Goal: Transaction & Acquisition: Book appointment/travel/reservation

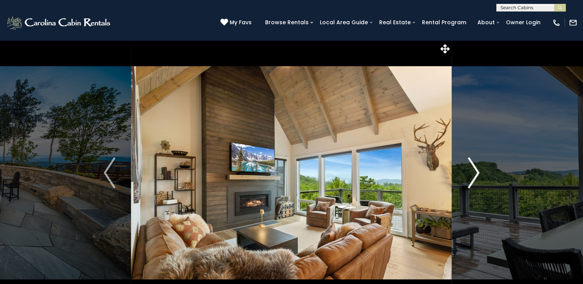
click at [470, 168] on img "Next" at bounding box center [474, 173] width 12 height 31
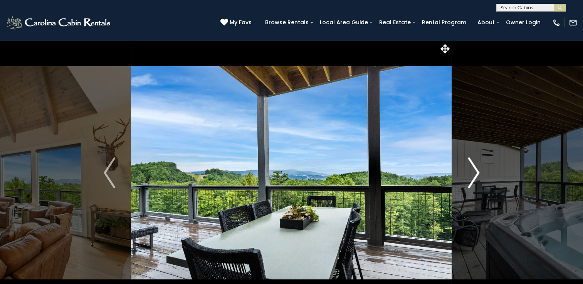
click at [470, 168] on img "Next" at bounding box center [474, 173] width 12 height 31
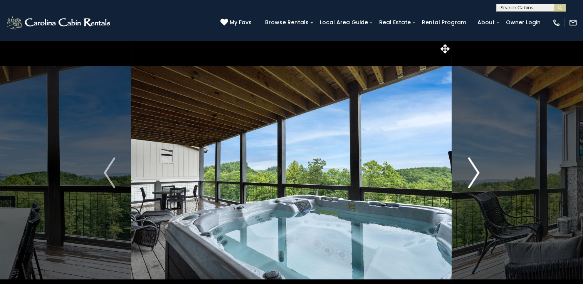
click at [470, 167] on img "Next" at bounding box center [474, 173] width 12 height 31
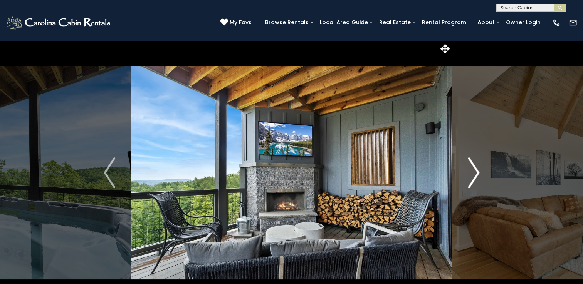
click at [469, 167] on img "Next" at bounding box center [474, 173] width 12 height 31
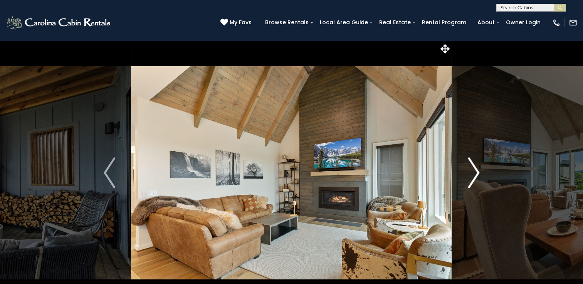
click at [469, 166] on img "Next" at bounding box center [474, 173] width 12 height 31
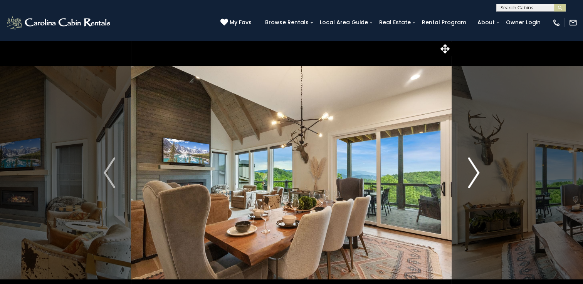
click at [469, 166] on img "Next" at bounding box center [474, 173] width 12 height 31
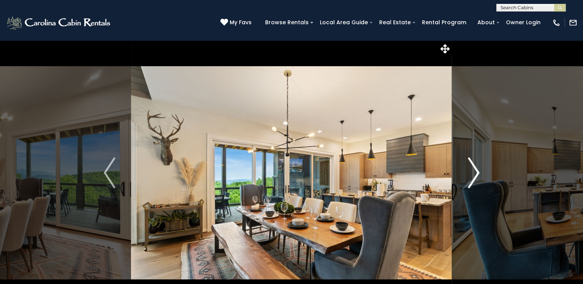
click at [469, 166] on img "Next" at bounding box center [474, 173] width 12 height 31
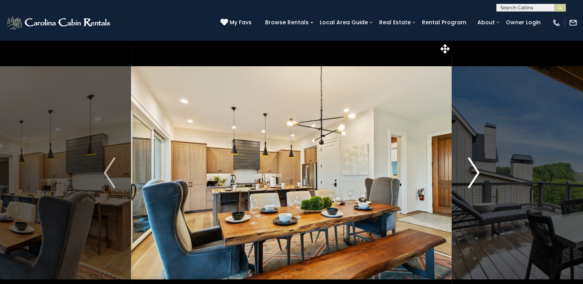
click at [469, 166] on img "Next" at bounding box center [474, 173] width 12 height 31
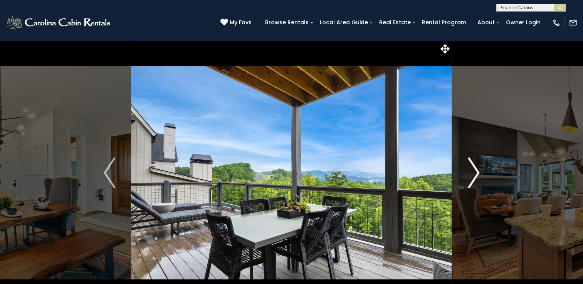
click at [469, 166] on img "Next" at bounding box center [474, 173] width 12 height 31
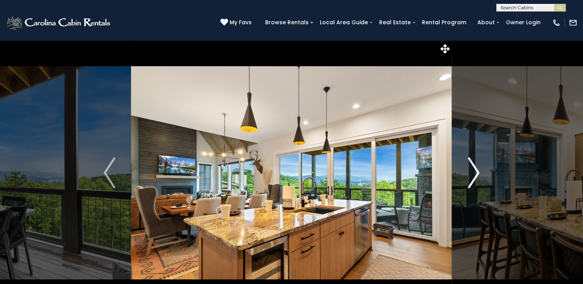
click at [469, 166] on img "Next" at bounding box center [474, 173] width 12 height 31
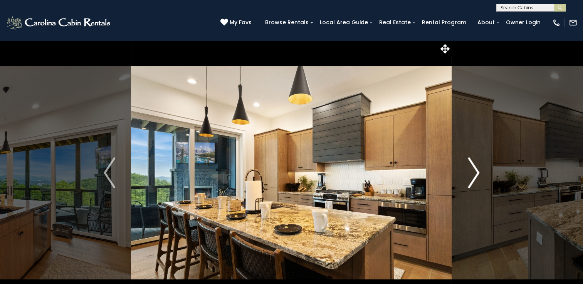
click at [469, 166] on img "Next" at bounding box center [474, 173] width 12 height 31
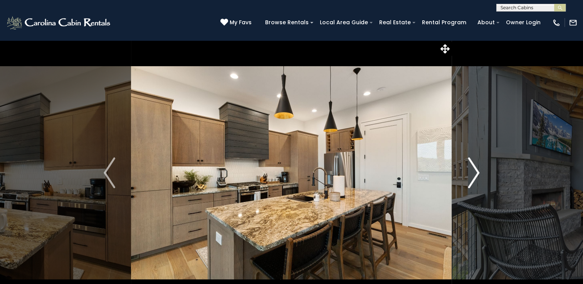
click at [469, 166] on img "Next" at bounding box center [474, 173] width 12 height 31
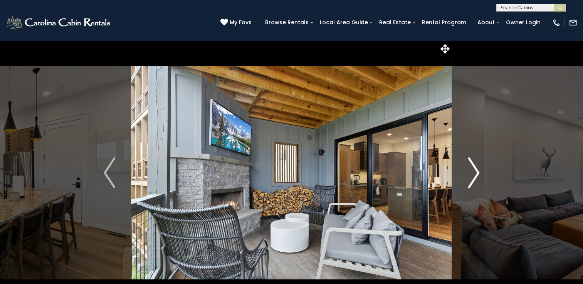
click at [469, 166] on img "Next" at bounding box center [474, 173] width 12 height 31
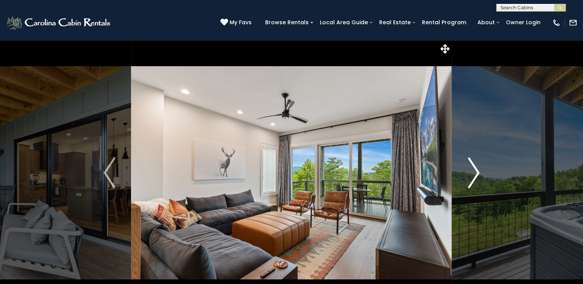
click at [469, 166] on img "Next" at bounding box center [474, 173] width 12 height 31
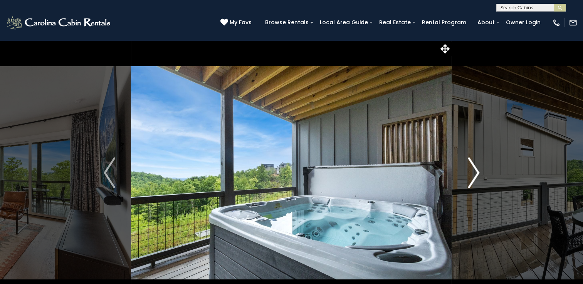
click at [469, 166] on img "Next" at bounding box center [474, 173] width 12 height 31
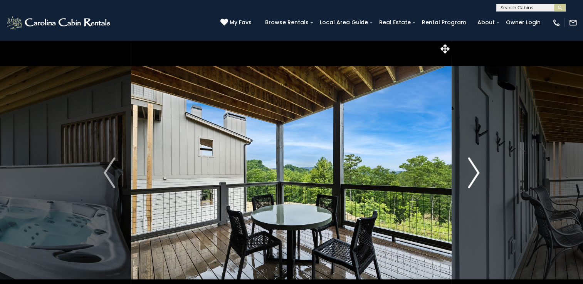
click at [469, 166] on img "Next" at bounding box center [474, 173] width 12 height 31
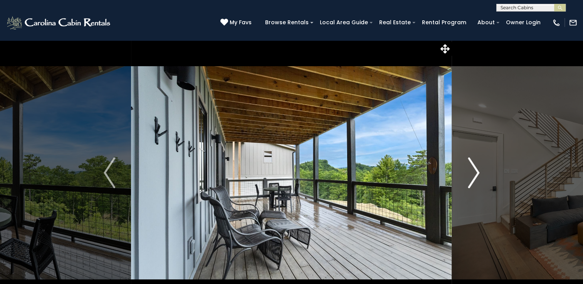
click at [468, 165] on img "Next" at bounding box center [474, 173] width 12 height 31
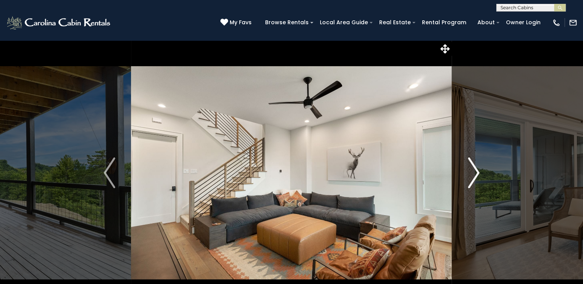
click at [468, 165] on img "Next" at bounding box center [474, 173] width 12 height 31
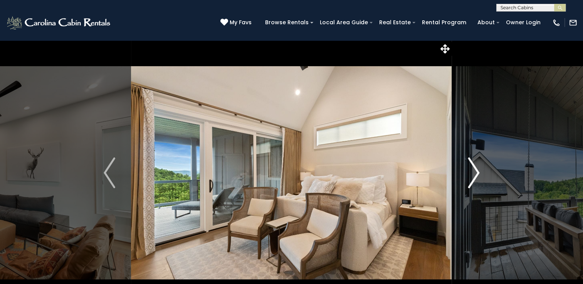
click at [468, 165] on img "Next" at bounding box center [474, 173] width 12 height 31
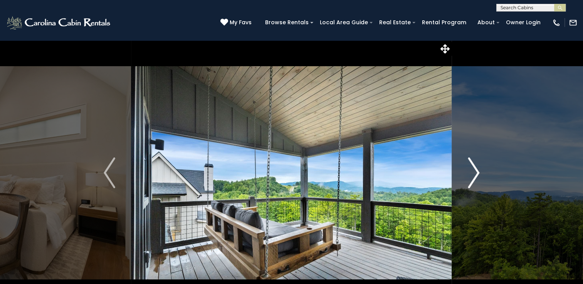
click at [468, 165] on img "Next" at bounding box center [474, 173] width 12 height 31
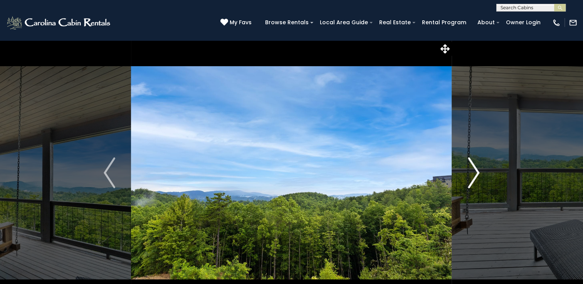
click at [468, 165] on img "Next" at bounding box center [474, 173] width 12 height 31
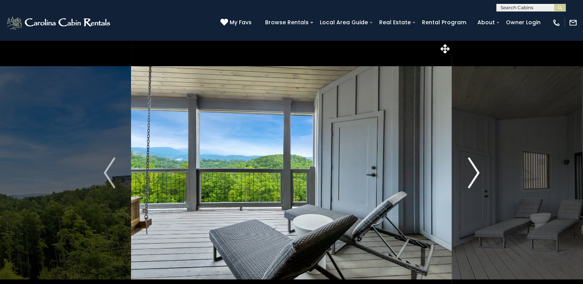
click at [468, 165] on img "Next" at bounding box center [474, 173] width 12 height 31
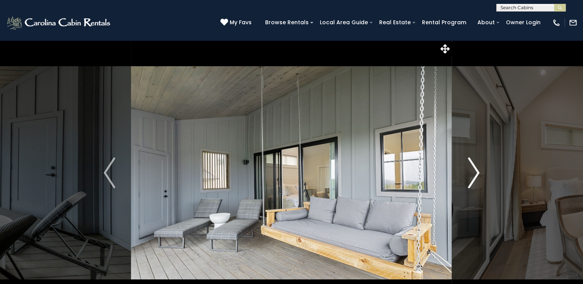
click at [468, 165] on img "Next" at bounding box center [474, 173] width 12 height 31
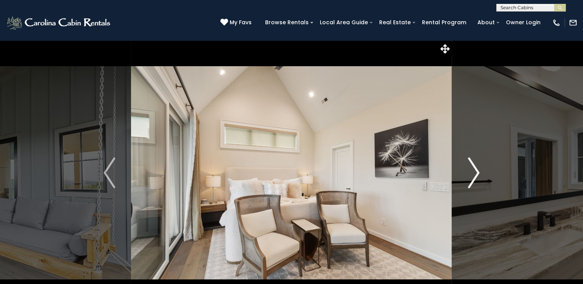
click at [468, 165] on img "Next" at bounding box center [474, 173] width 12 height 31
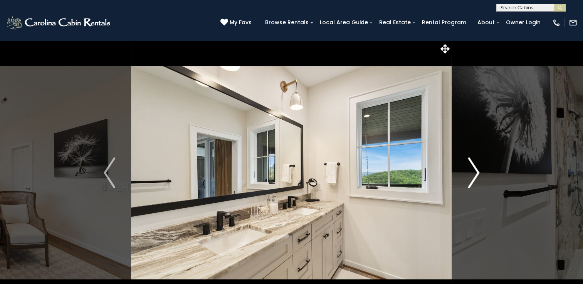
click at [468, 165] on img "Next" at bounding box center [474, 173] width 12 height 31
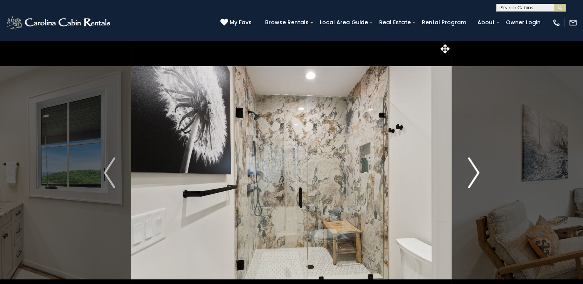
click at [468, 165] on img "Next" at bounding box center [474, 173] width 12 height 31
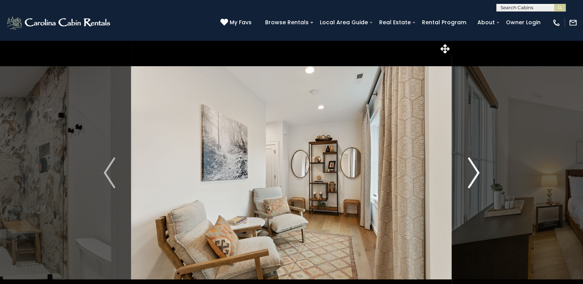
click at [468, 165] on img "Next" at bounding box center [474, 173] width 12 height 31
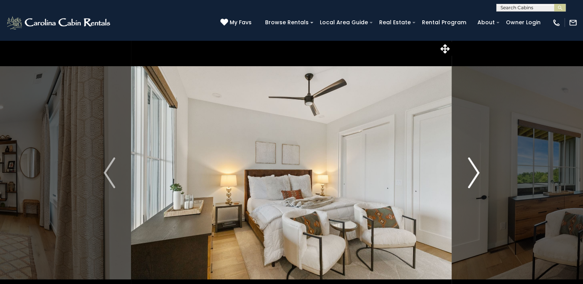
click at [468, 165] on img "Next" at bounding box center [474, 173] width 12 height 31
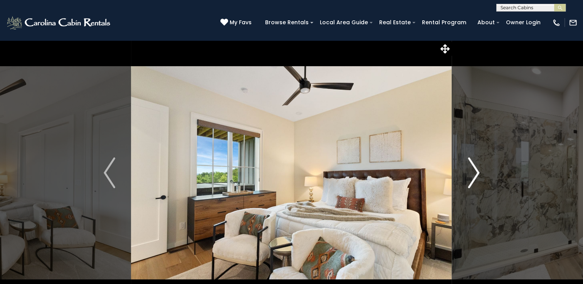
click at [468, 165] on img "Next" at bounding box center [474, 173] width 12 height 31
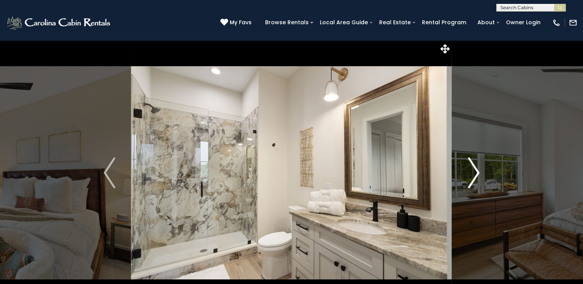
click at [468, 165] on img "Next" at bounding box center [474, 173] width 12 height 31
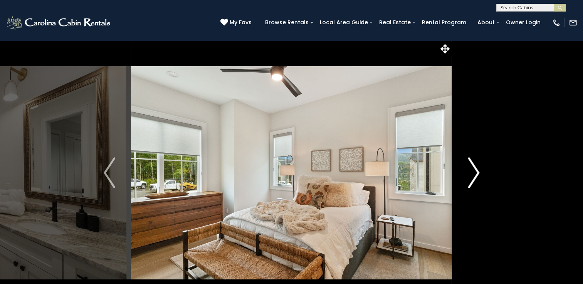
click at [468, 165] on img "Next" at bounding box center [474, 173] width 12 height 31
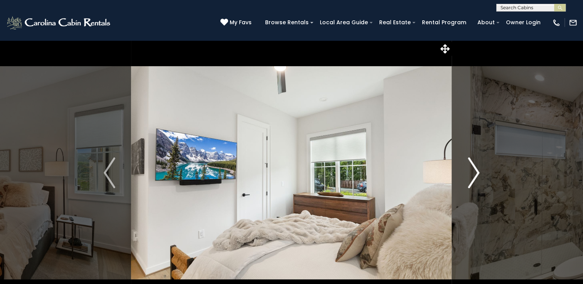
click at [467, 165] on button "Next" at bounding box center [473, 173] width 43 height 266
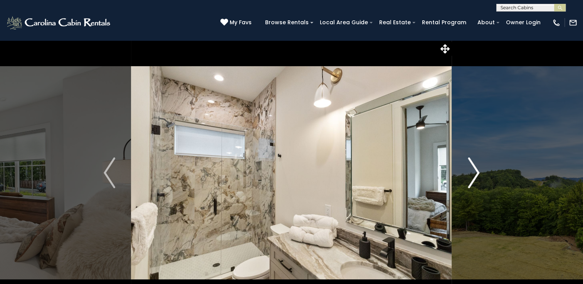
click at [467, 165] on button "Next" at bounding box center [473, 173] width 43 height 266
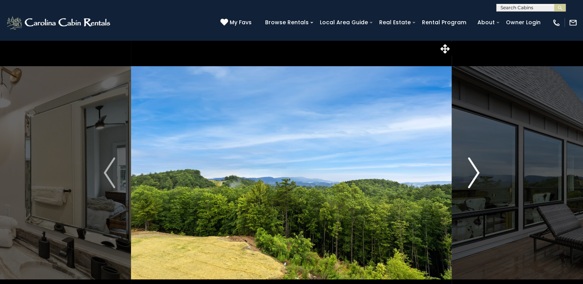
click at [466, 163] on button "Next" at bounding box center [473, 173] width 43 height 266
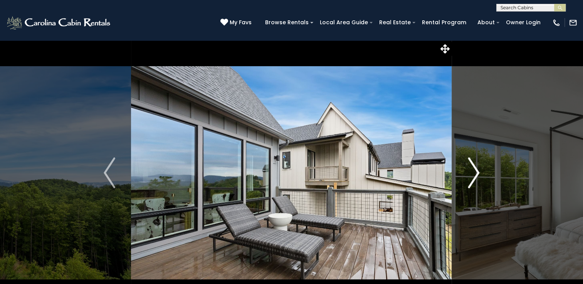
click at [466, 163] on button "Next" at bounding box center [473, 173] width 43 height 266
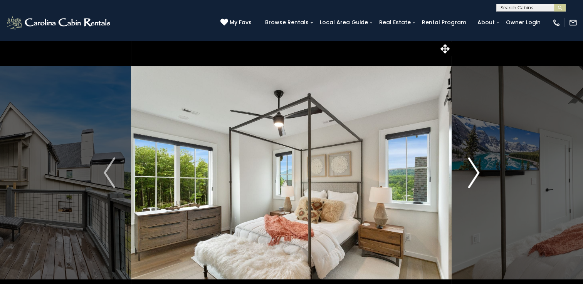
click at [466, 162] on button "Next" at bounding box center [473, 173] width 43 height 266
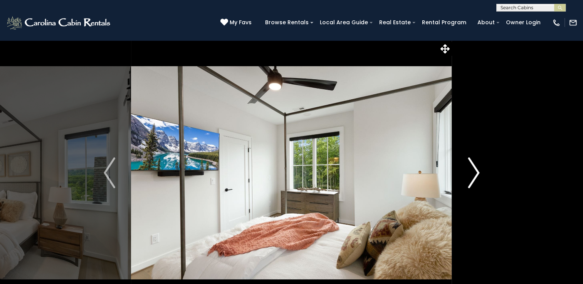
click at [464, 161] on button "Next" at bounding box center [473, 173] width 43 height 266
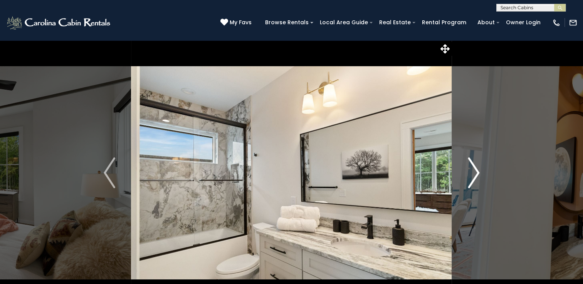
click at [464, 161] on button "Next" at bounding box center [473, 173] width 43 height 266
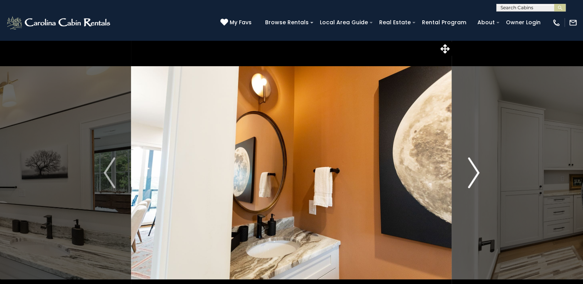
click at [464, 161] on button "Next" at bounding box center [473, 173] width 43 height 266
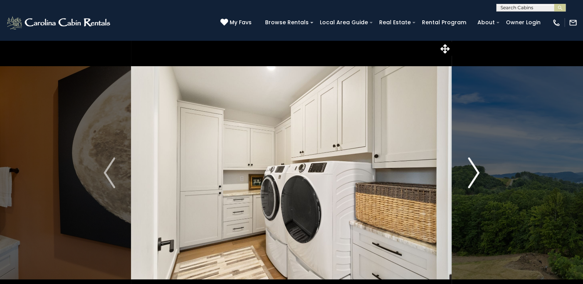
click at [464, 161] on button "Next" at bounding box center [473, 173] width 43 height 266
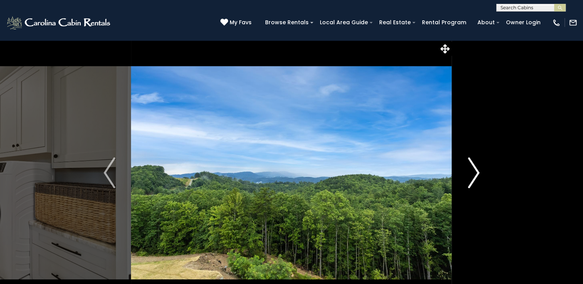
click at [464, 161] on button "Next" at bounding box center [473, 173] width 43 height 266
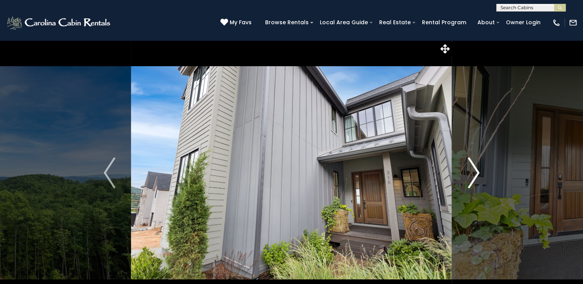
click at [464, 161] on button "Next" at bounding box center [473, 173] width 43 height 266
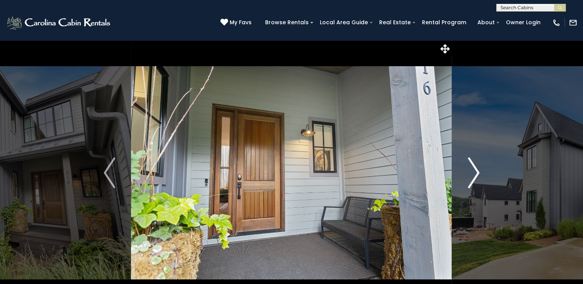
click at [463, 160] on button "Next" at bounding box center [473, 173] width 43 height 266
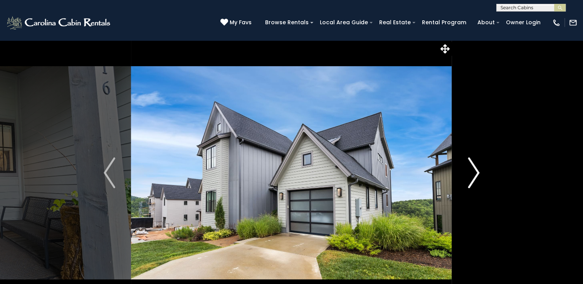
click at [461, 158] on button "Next" at bounding box center [473, 173] width 43 height 266
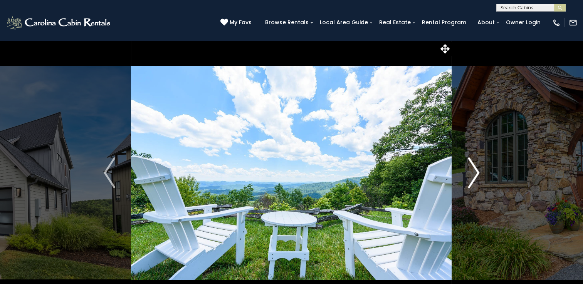
click at [460, 157] on button "Next" at bounding box center [473, 173] width 43 height 266
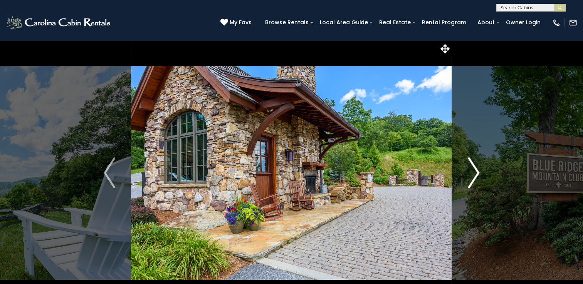
click at [459, 157] on button "Next" at bounding box center [473, 173] width 43 height 266
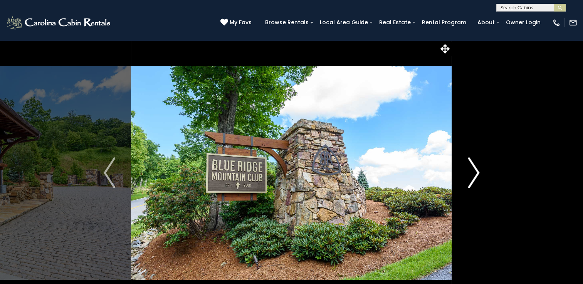
click at [459, 157] on button "Next" at bounding box center [473, 173] width 43 height 266
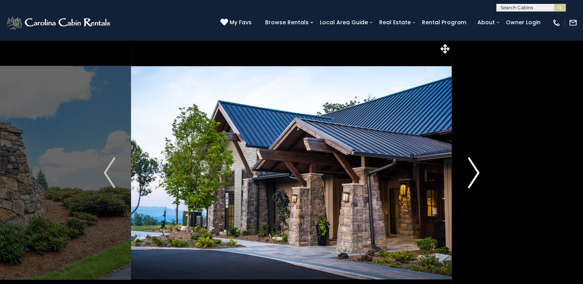
click at [457, 156] on button "Next" at bounding box center [473, 173] width 43 height 266
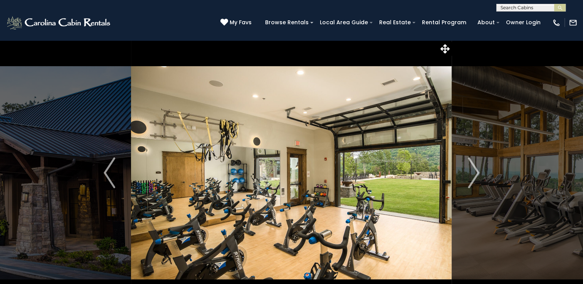
drag, startPoint x: 446, startPoint y: 153, endPoint x: 444, endPoint y: 164, distance: 11.0
click at [444, 164] on img at bounding box center [291, 173] width 321 height 266
click at [475, 172] on img "Next" at bounding box center [474, 173] width 12 height 31
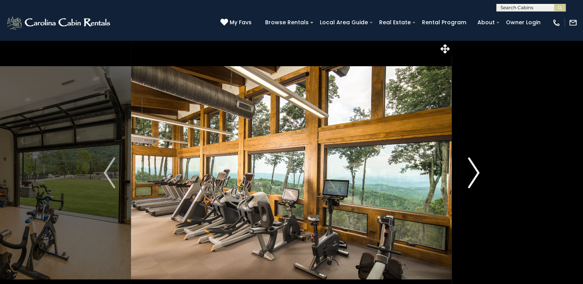
click at [474, 172] on img "Next" at bounding box center [474, 173] width 12 height 31
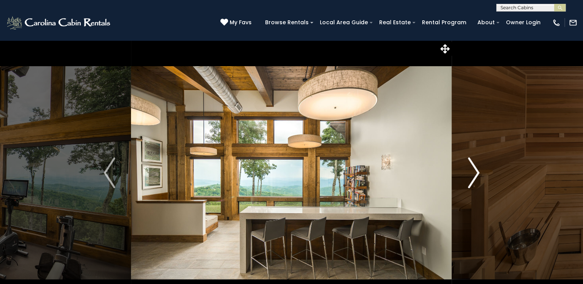
click at [471, 164] on img "Next" at bounding box center [474, 173] width 12 height 31
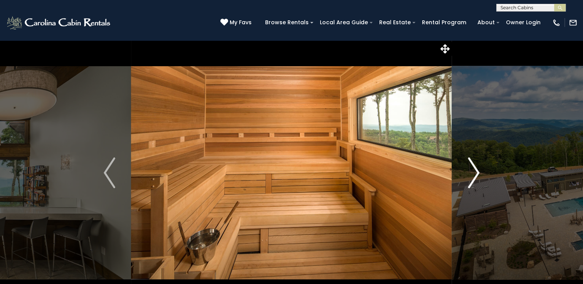
click at [475, 170] on img "Next" at bounding box center [474, 173] width 12 height 31
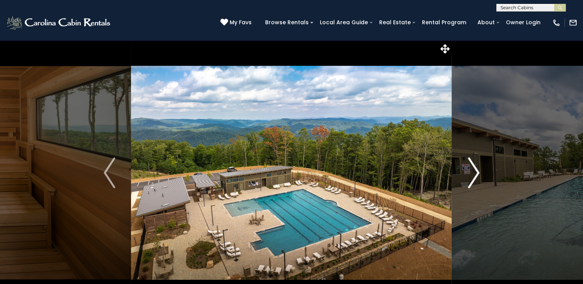
click at [476, 168] on img "Next" at bounding box center [474, 173] width 12 height 31
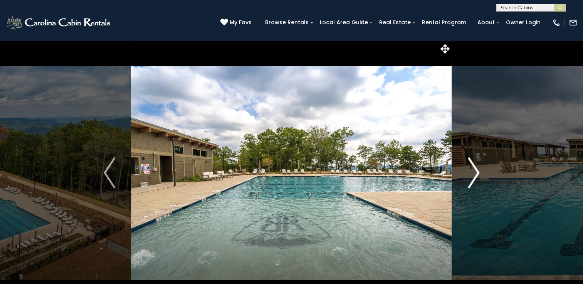
click at [476, 168] on img "Next" at bounding box center [474, 173] width 12 height 31
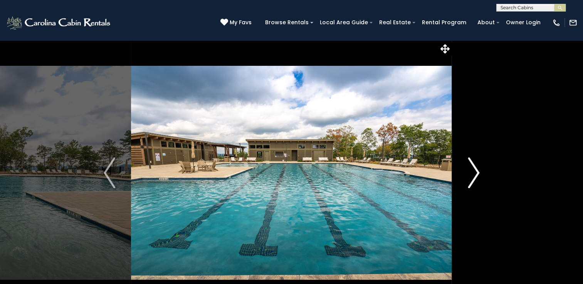
click at [476, 168] on img "Next" at bounding box center [474, 173] width 12 height 31
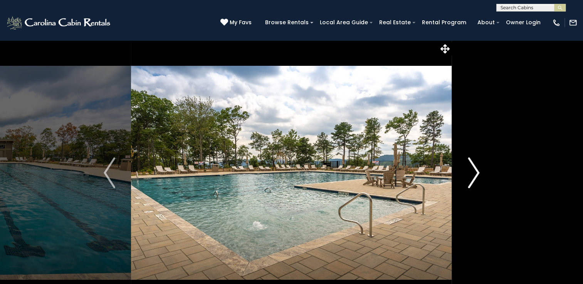
click at [476, 168] on img "Next" at bounding box center [474, 173] width 12 height 31
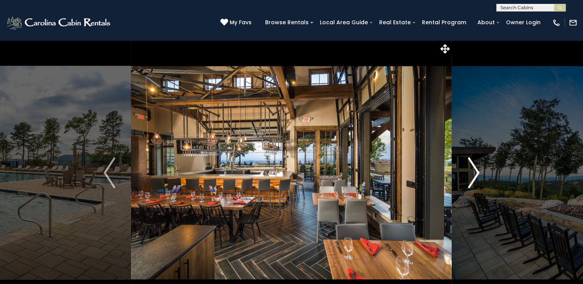
click at [475, 170] on img "Next" at bounding box center [474, 173] width 12 height 31
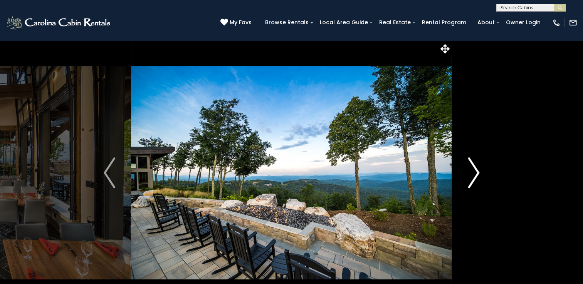
click at [475, 170] on img "Next" at bounding box center [474, 173] width 12 height 31
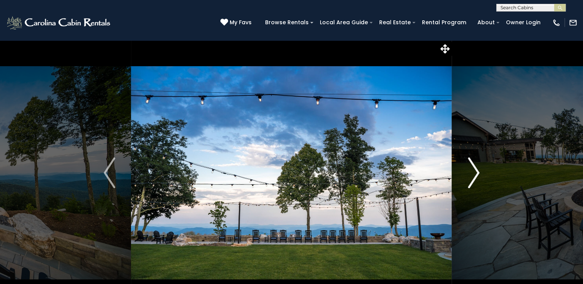
click at [475, 170] on img "Next" at bounding box center [474, 173] width 12 height 31
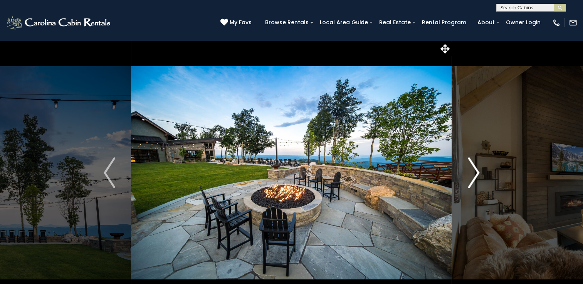
click at [475, 169] on img "Next" at bounding box center [474, 173] width 12 height 31
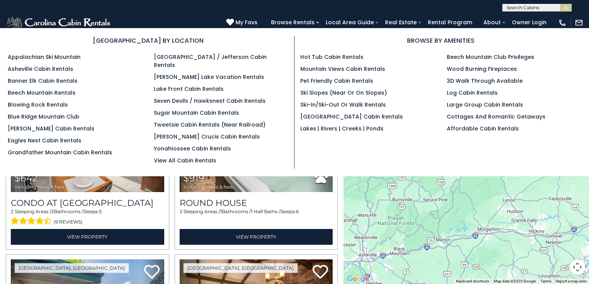
select select "*"
select select "*********"
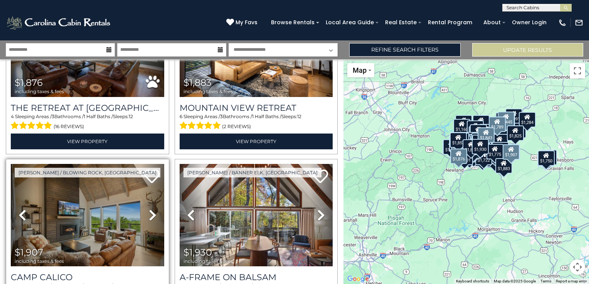
click at [107, 164] on img at bounding box center [87, 215] width 153 height 103
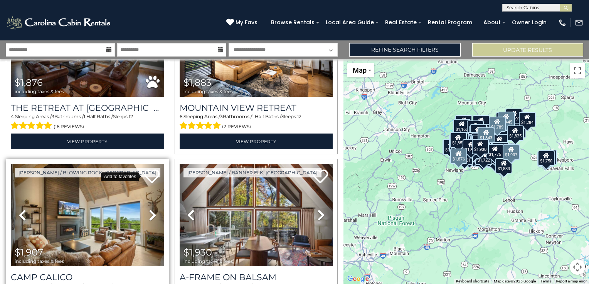
click at [150, 169] on icon at bounding box center [151, 176] width 15 height 15
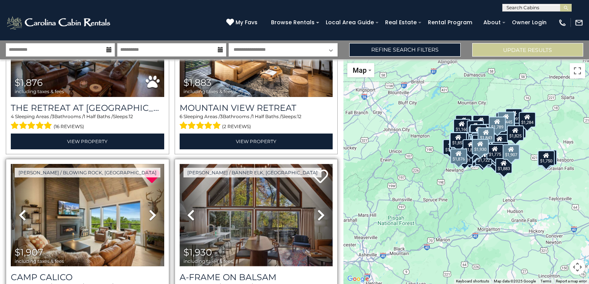
click at [262, 164] on img at bounding box center [256, 215] width 153 height 103
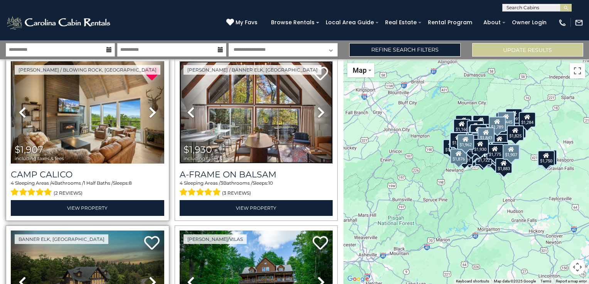
scroll to position [9893, 0]
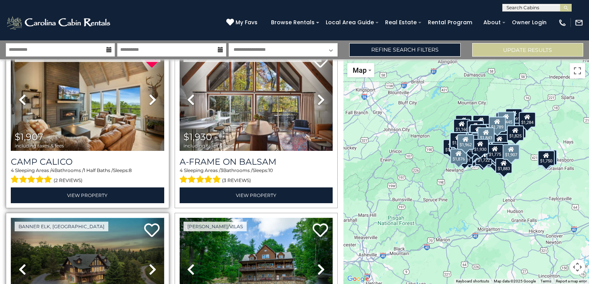
click at [104, 218] on img at bounding box center [87, 269] width 153 height 103
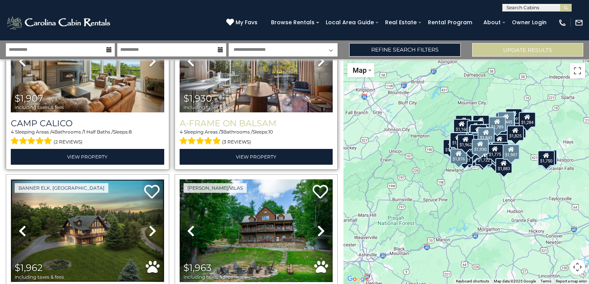
scroll to position [9955, 0]
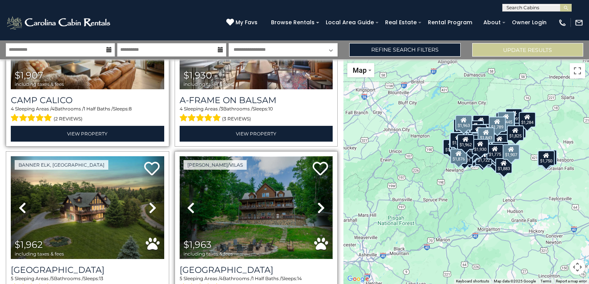
click at [265, 156] on img at bounding box center [256, 207] width 153 height 103
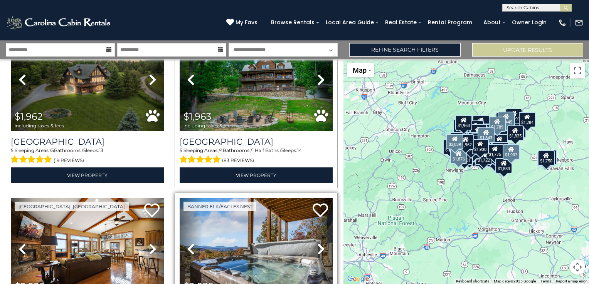
scroll to position [10109, 0]
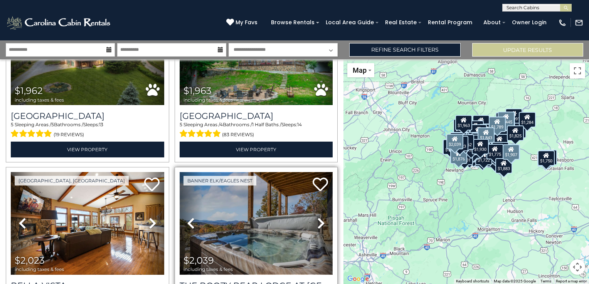
click at [246, 172] on img at bounding box center [256, 223] width 153 height 103
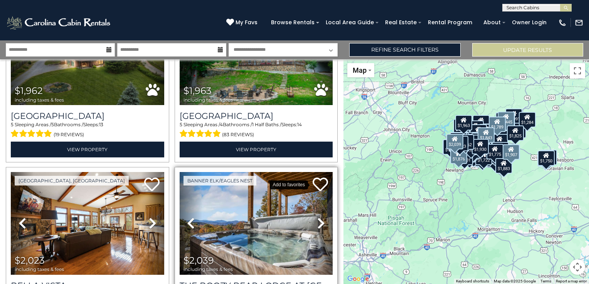
click at [318, 177] on icon at bounding box center [320, 184] width 15 height 15
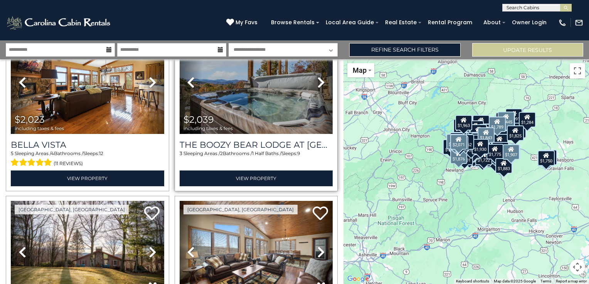
scroll to position [10263, 0]
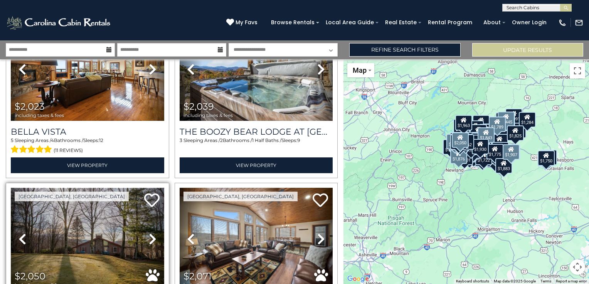
click at [115, 188] on img at bounding box center [87, 239] width 153 height 103
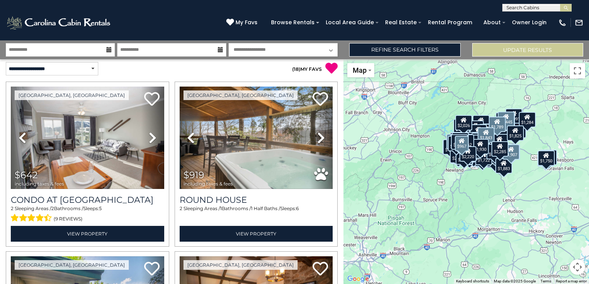
scroll to position [0, 0]
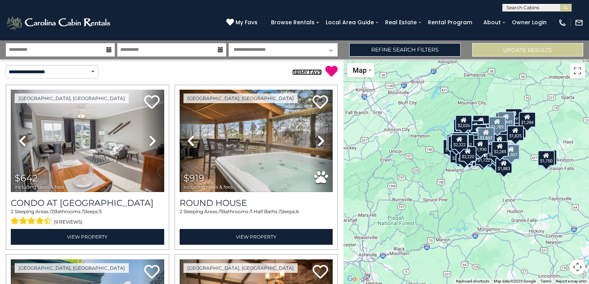
click at [315, 72] on link "( 18 ) MY FAVS" at bounding box center [307, 72] width 30 height 6
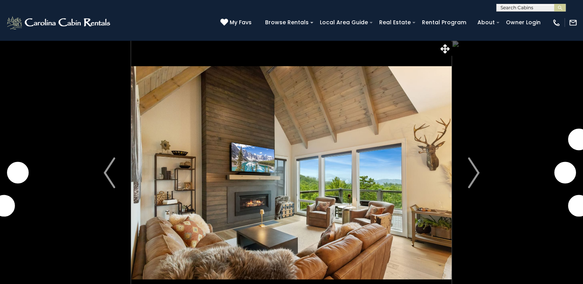
drag, startPoint x: 540, startPoint y: 190, endPoint x: 535, endPoint y: 207, distance: 18.1
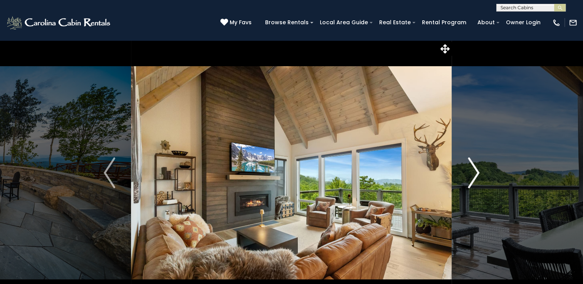
click at [476, 170] on img "Next" at bounding box center [474, 173] width 12 height 31
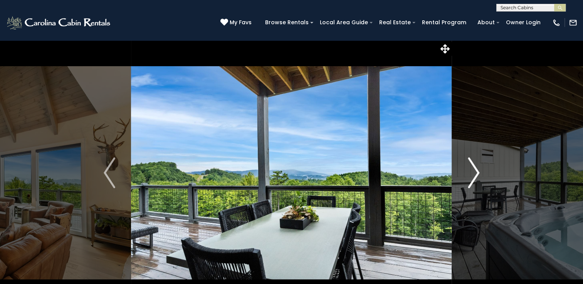
click at [473, 169] on img "Next" at bounding box center [474, 173] width 12 height 31
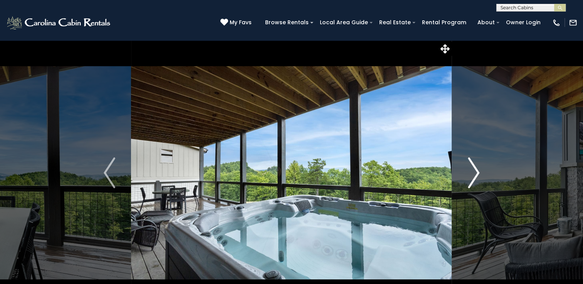
click at [472, 168] on img "Next" at bounding box center [474, 173] width 12 height 31
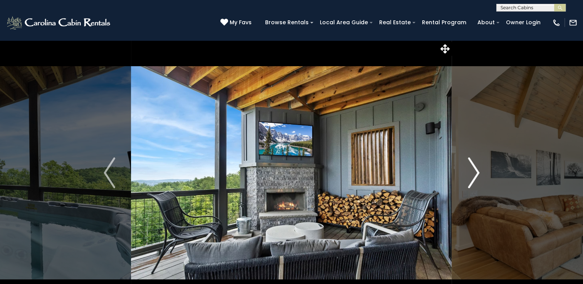
click at [472, 168] on img "Next" at bounding box center [474, 173] width 12 height 31
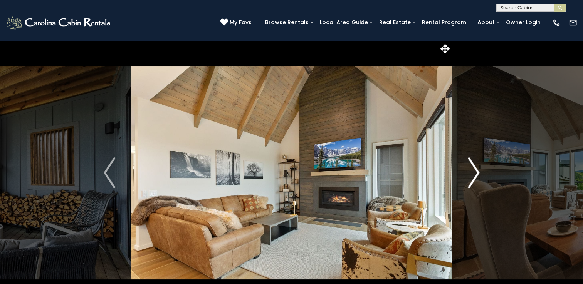
click at [472, 167] on img "Next" at bounding box center [474, 173] width 12 height 31
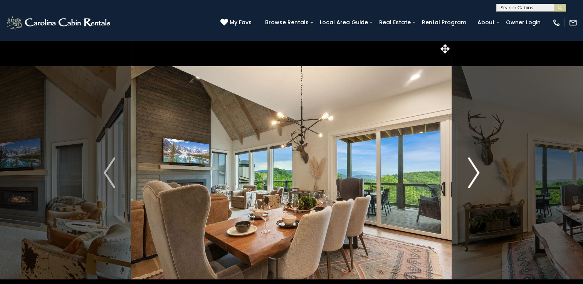
click at [472, 167] on img "Next" at bounding box center [474, 173] width 12 height 31
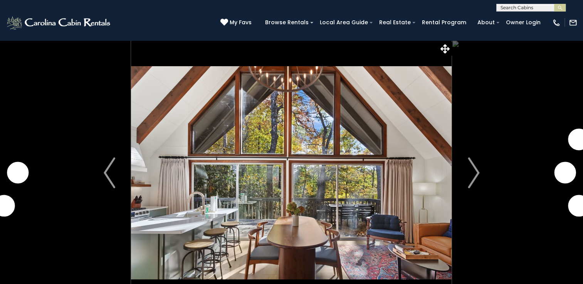
drag, startPoint x: 0, startPoint y: 0, endPoint x: 317, endPoint y: 122, distance: 339.6
click at [296, 123] on img at bounding box center [291, 173] width 321 height 266
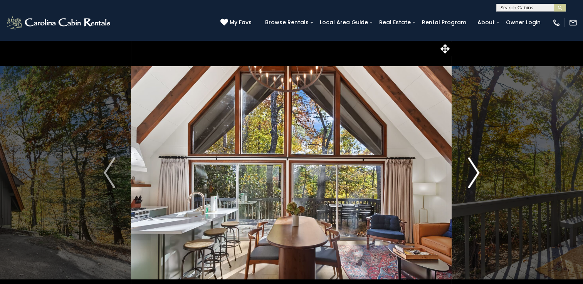
click at [469, 159] on img "Next" at bounding box center [474, 173] width 12 height 31
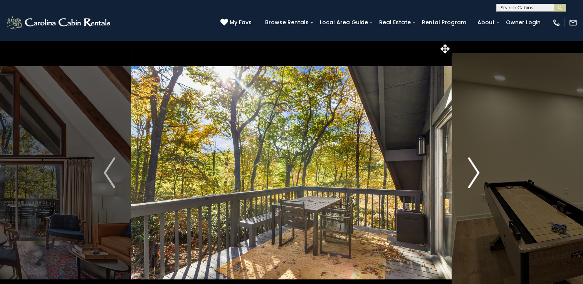
click at [469, 159] on img "Next" at bounding box center [474, 173] width 12 height 31
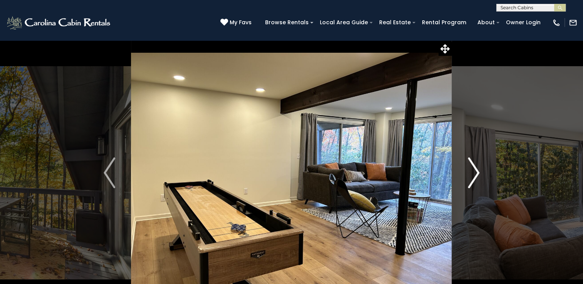
click at [476, 170] on img "Next" at bounding box center [474, 173] width 12 height 31
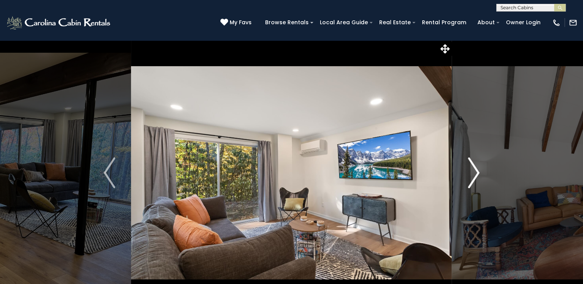
click at [476, 170] on img "Next" at bounding box center [474, 173] width 12 height 31
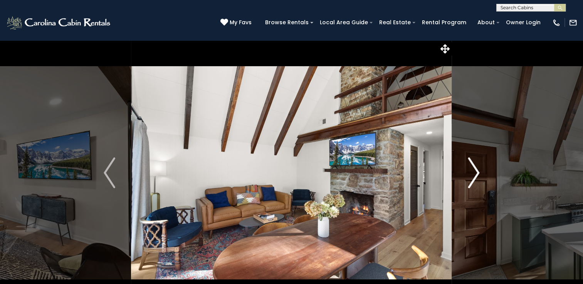
click at [476, 170] on img "Next" at bounding box center [474, 173] width 12 height 31
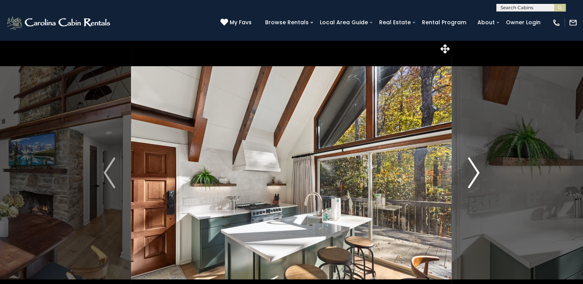
click at [476, 170] on img "Next" at bounding box center [474, 173] width 12 height 31
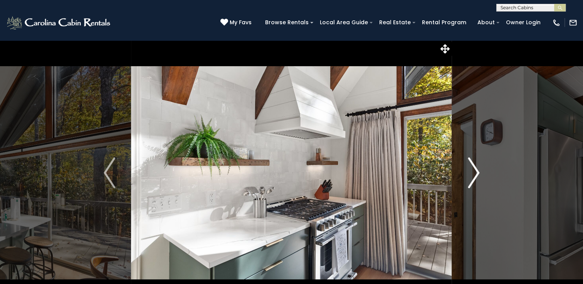
click at [476, 170] on img "Next" at bounding box center [474, 173] width 12 height 31
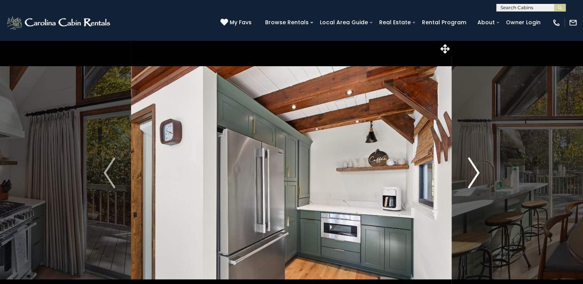
click at [476, 170] on img "Next" at bounding box center [474, 173] width 12 height 31
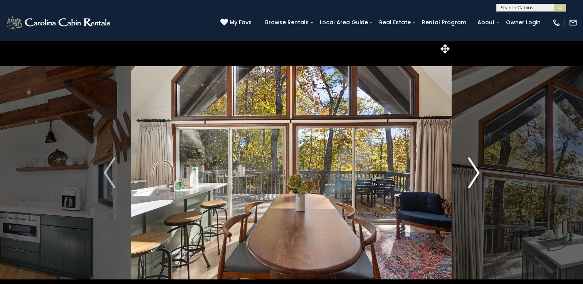
click at [476, 170] on img "Next" at bounding box center [474, 173] width 12 height 31
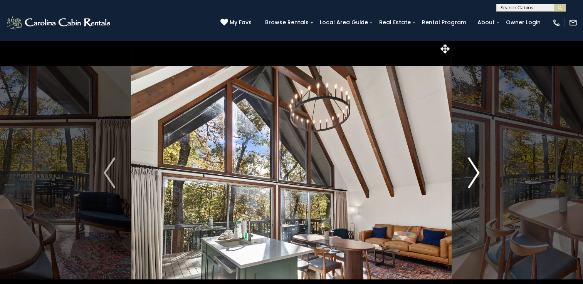
click at [476, 170] on img "Next" at bounding box center [474, 173] width 12 height 31
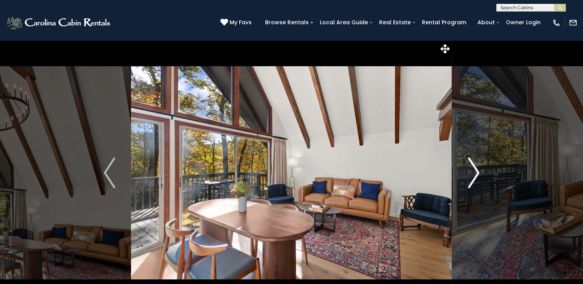
click at [476, 170] on img "Next" at bounding box center [474, 173] width 12 height 31
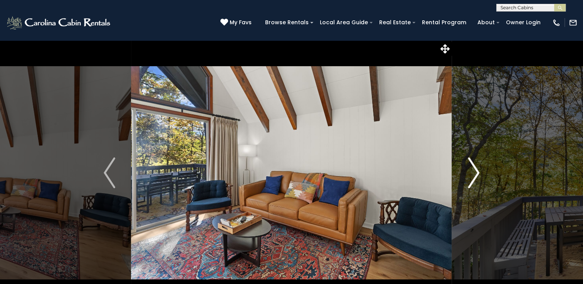
click at [476, 170] on img "Next" at bounding box center [474, 173] width 12 height 31
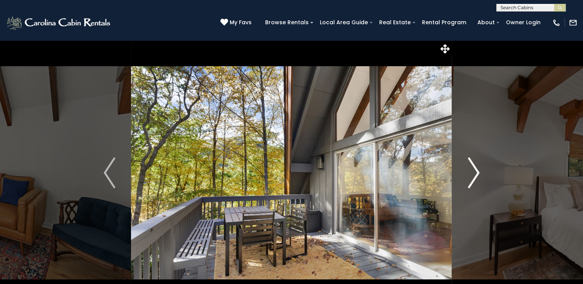
click at [476, 170] on img "Next" at bounding box center [474, 173] width 12 height 31
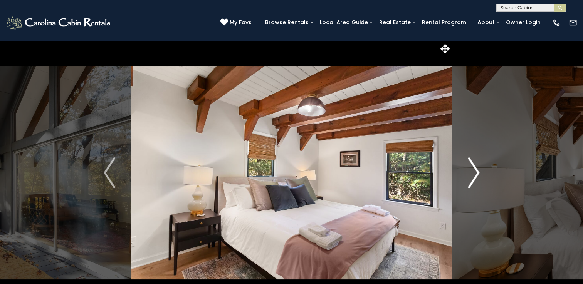
click at [476, 170] on img "Next" at bounding box center [474, 173] width 12 height 31
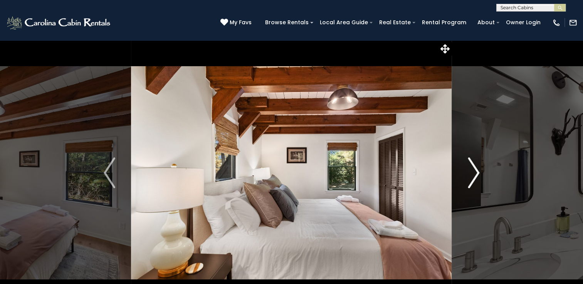
click at [476, 169] on img "Next" at bounding box center [474, 173] width 12 height 31
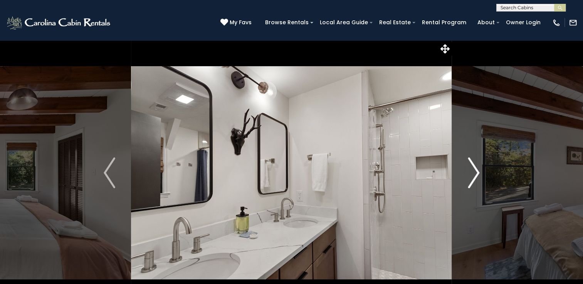
click at [476, 169] on img "Next" at bounding box center [474, 173] width 12 height 31
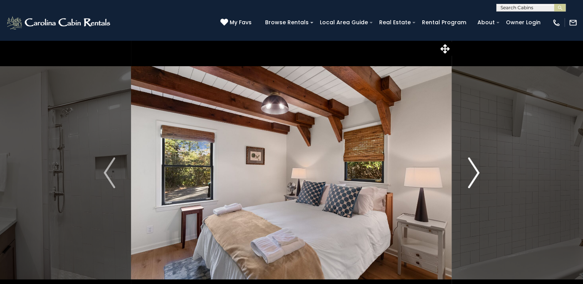
click at [476, 169] on img "Next" at bounding box center [474, 173] width 12 height 31
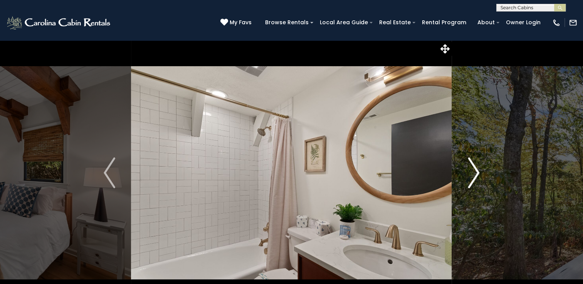
click at [476, 169] on img "Next" at bounding box center [474, 173] width 12 height 31
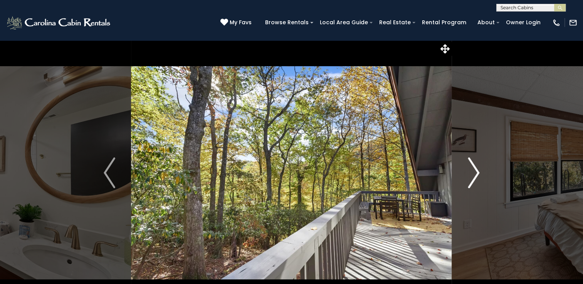
click at [476, 169] on img "Next" at bounding box center [474, 173] width 12 height 31
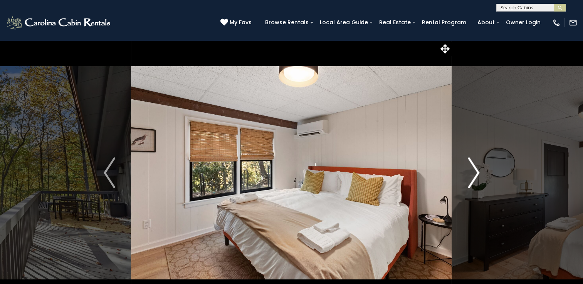
click at [476, 169] on img "Next" at bounding box center [474, 173] width 12 height 31
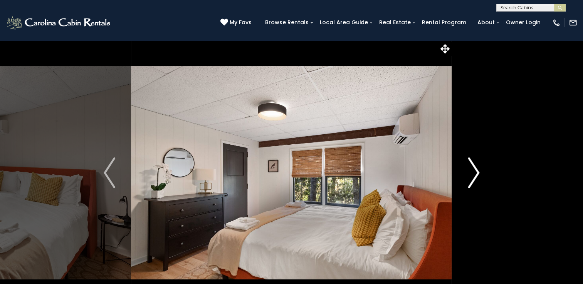
click at [476, 169] on img "Next" at bounding box center [474, 173] width 12 height 31
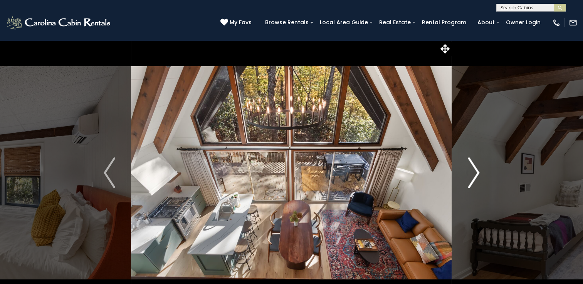
click at [476, 169] on img "Next" at bounding box center [474, 173] width 12 height 31
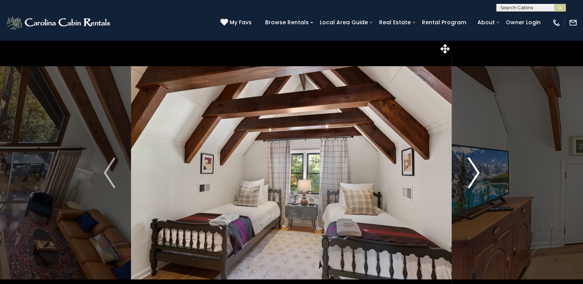
click at [476, 169] on img "Next" at bounding box center [474, 173] width 12 height 31
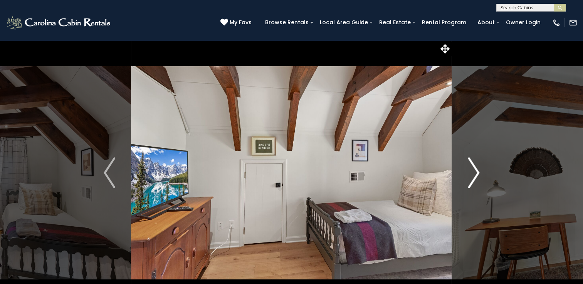
click at [476, 169] on img "Next" at bounding box center [474, 173] width 12 height 31
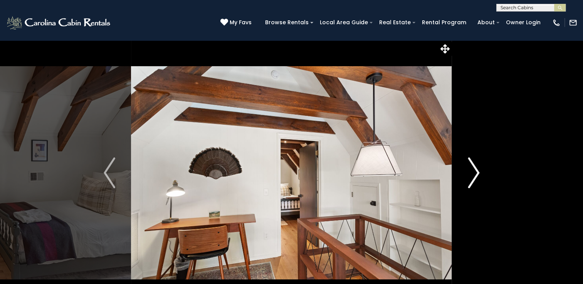
click at [476, 169] on img "Next" at bounding box center [474, 173] width 12 height 31
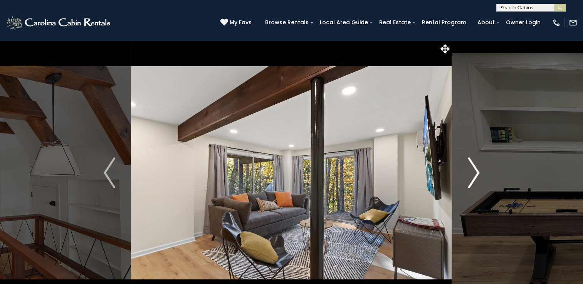
click at [476, 169] on img "Next" at bounding box center [474, 173] width 12 height 31
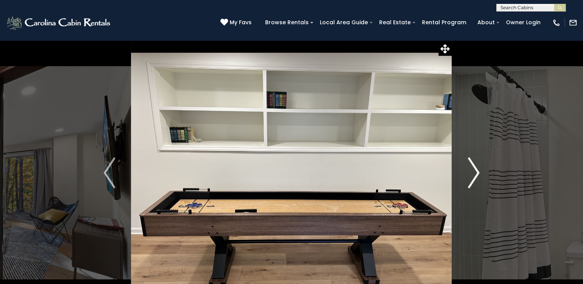
click at [476, 169] on img "Next" at bounding box center [474, 173] width 12 height 31
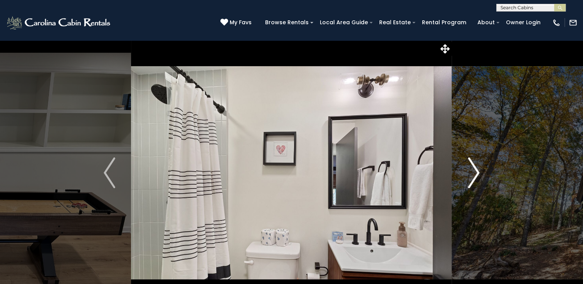
click at [476, 169] on img "Next" at bounding box center [474, 173] width 12 height 31
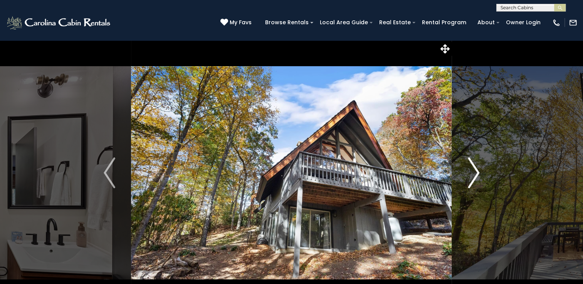
click at [476, 169] on img "Next" at bounding box center [474, 173] width 12 height 31
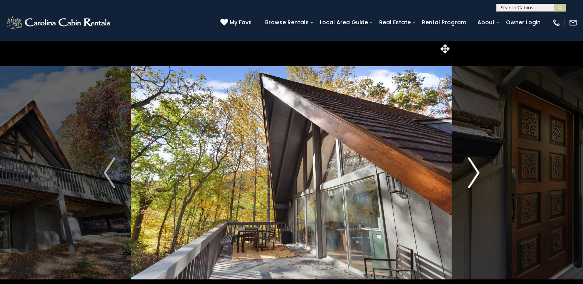
click at [476, 169] on img "Next" at bounding box center [474, 173] width 12 height 31
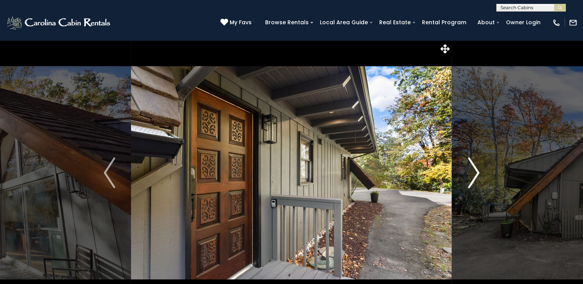
click at [476, 169] on img "Next" at bounding box center [474, 173] width 12 height 31
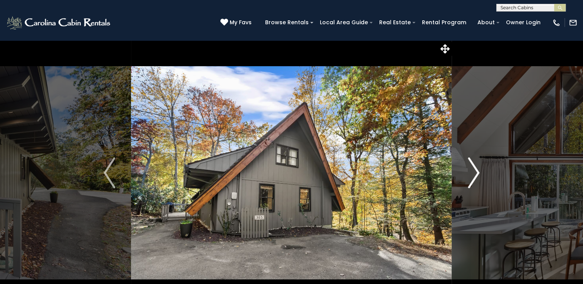
click at [476, 169] on img "Next" at bounding box center [474, 173] width 12 height 31
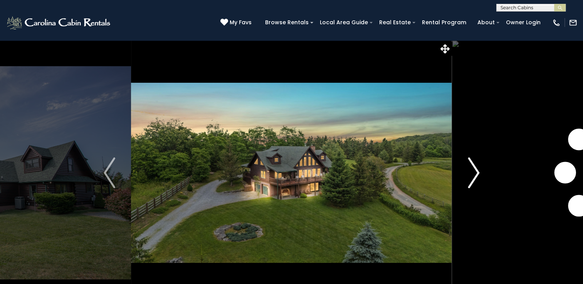
click at [473, 164] on img "Next" at bounding box center [474, 173] width 12 height 31
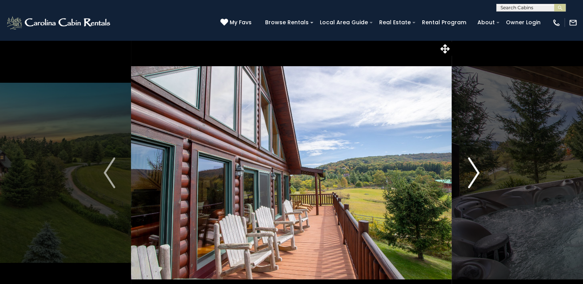
click at [469, 161] on img "Next" at bounding box center [474, 173] width 12 height 31
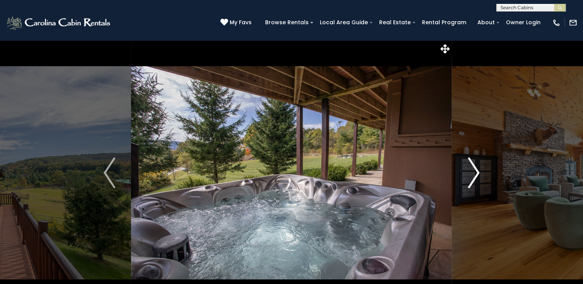
click at [469, 161] on img "Next" at bounding box center [474, 173] width 12 height 31
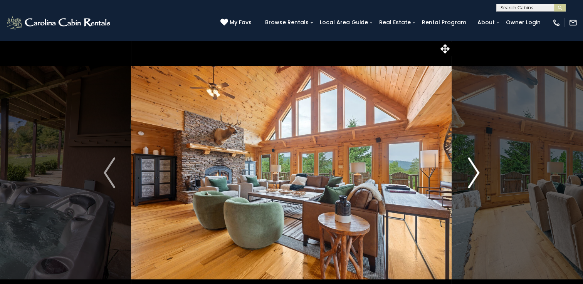
click at [468, 160] on img "Next" at bounding box center [474, 173] width 12 height 31
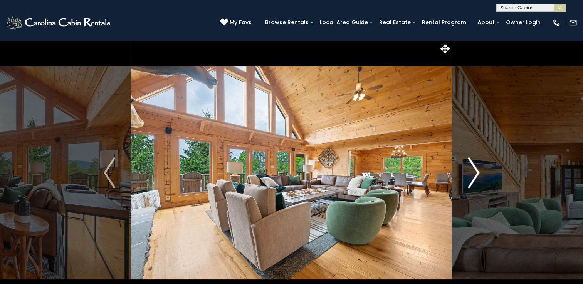
click at [468, 160] on img "Next" at bounding box center [474, 173] width 12 height 31
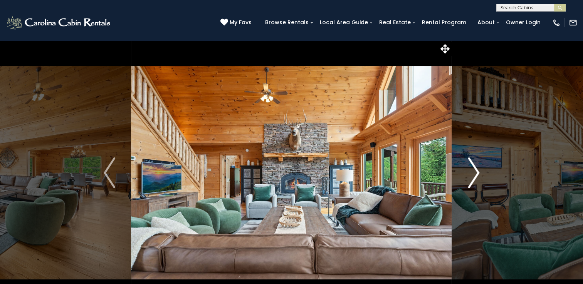
click at [468, 160] on img "Next" at bounding box center [474, 173] width 12 height 31
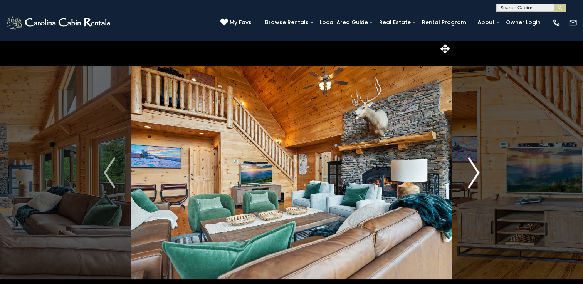
click at [468, 160] on img "Next" at bounding box center [474, 173] width 12 height 31
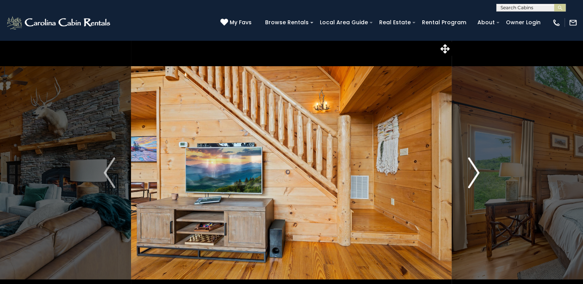
click at [468, 160] on img "Next" at bounding box center [474, 173] width 12 height 31
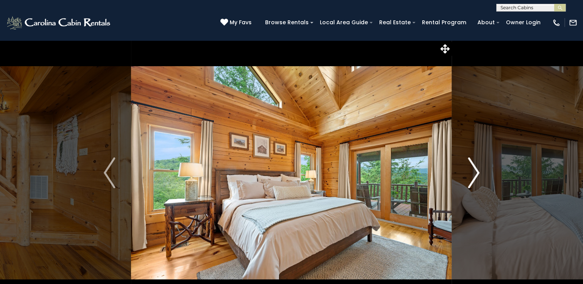
click at [468, 160] on img "Next" at bounding box center [474, 173] width 12 height 31
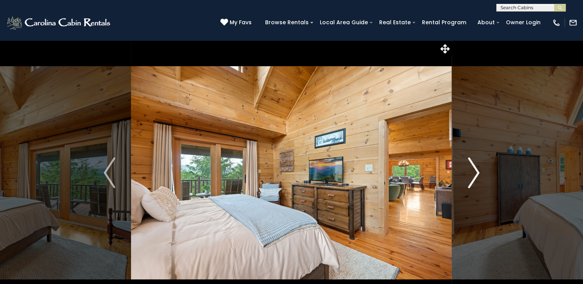
click at [468, 160] on img "Next" at bounding box center [474, 173] width 12 height 31
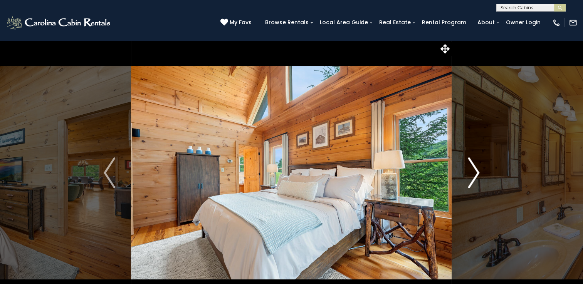
click at [468, 160] on img "Next" at bounding box center [474, 173] width 12 height 31
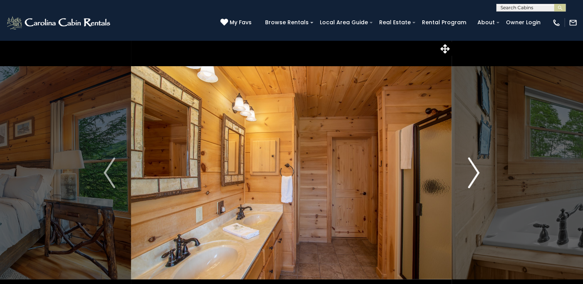
click at [468, 160] on img "Next" at bounding box center [474, 173] width 12 height 31
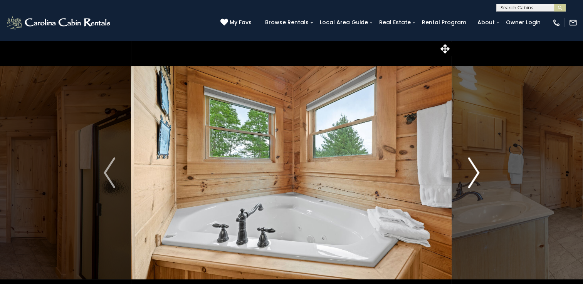
click at [468, 160] on img "Next" at bounding box center [474, 173] width 12 height 31
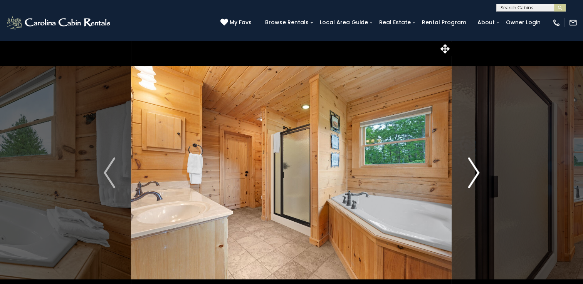
click at [468, 160] on img "Next" at bounding box center [474, 173] width 12 height 31
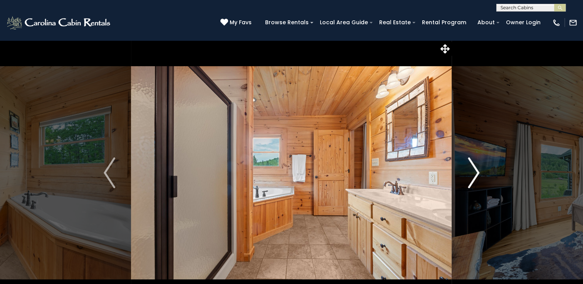
click at [468, 160] on img "Next" at bounding box center [474, 173] width 12 height 31
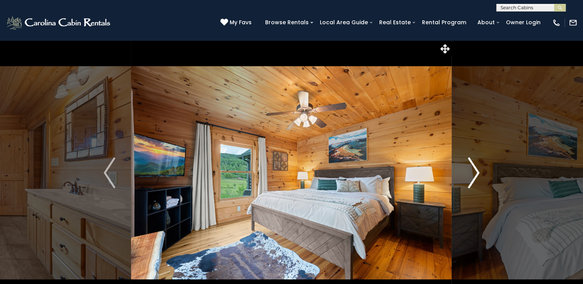
click at [468, 160] on img "Next" at bounding box center [474, 173] width 12 height 31
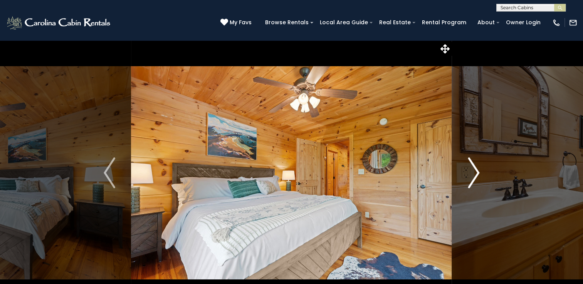
click at [468, 160] on img "Next" at bounding box center [474, 173] width 12 height 31
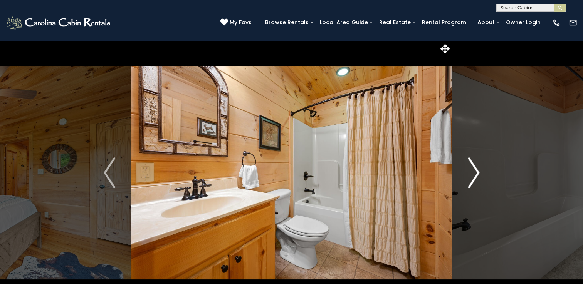
click at [468, 160] on img "Next" at bounding box center [474, 173] width 12 height 31
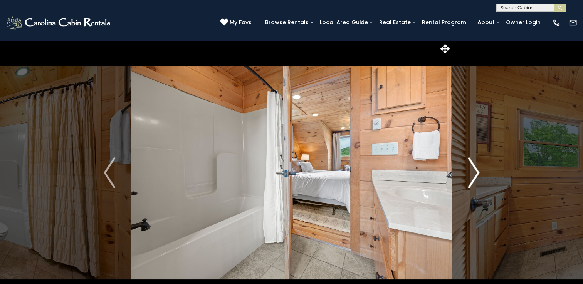
click at [468, 160] on img "Next" at bounding box center [474, 173] width 12 height 31
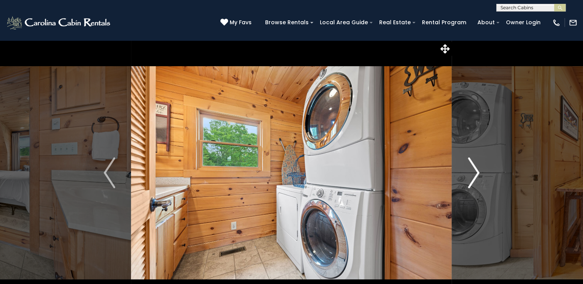
click at [468, 160] on img "Next" at bounding box center [474, 173] width 12 height 31
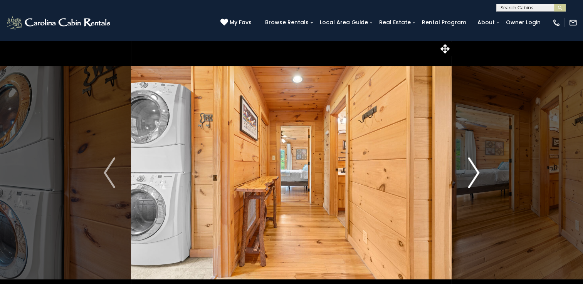
click at [468, 160] on img "Next" at bounding box center [474, 173] width 12 height 31
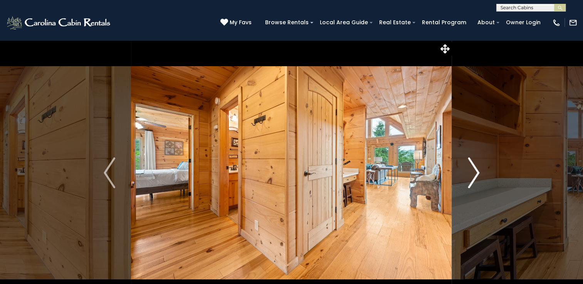
click at [468, 160] on img "Next" at bounding box center [474, 173] width 12 height 31
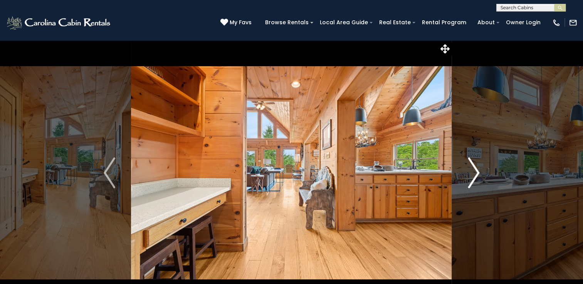
click at [468, 160] on img "Next" at bounding box center [474, 173] width 12 height 31
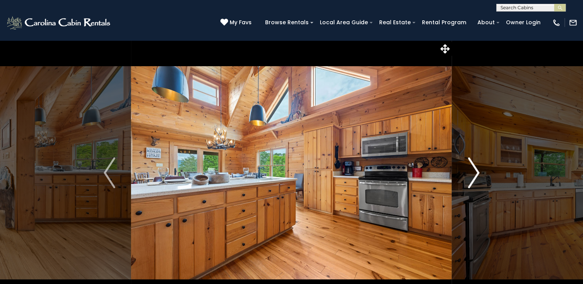
click at [468, 160] on img "Next" at bounding box center [474, 173] width 12 height 31
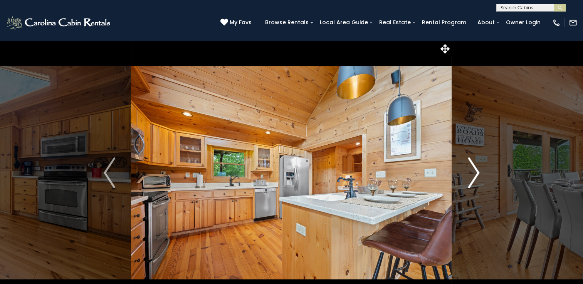
click at [468, 160] on img "Next" at bounding box center [474, 173] width 12 height 31
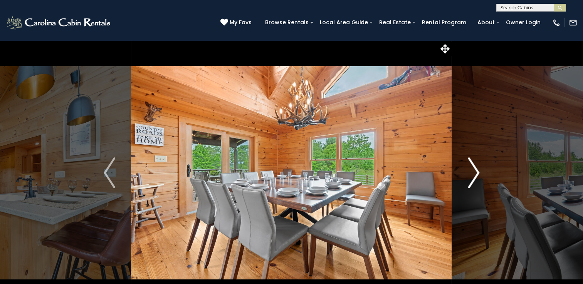
click at [468, 160] on img "Next" at bounding box center [474, 173] width 12 height 31
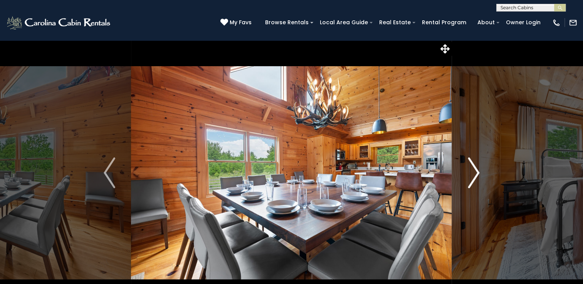
click at [468, 160] on img "Next" at bounding box center [474, 173] width 12 height 31
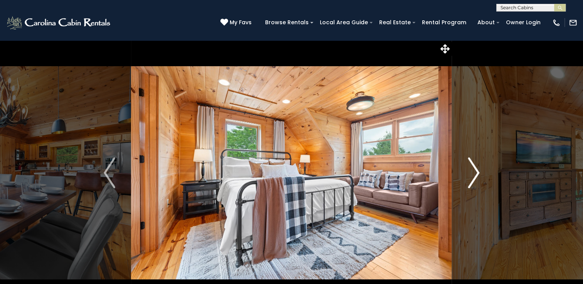
click at [468, 160] on img "Next" at bounding box center [474, 173] width 12 height 31
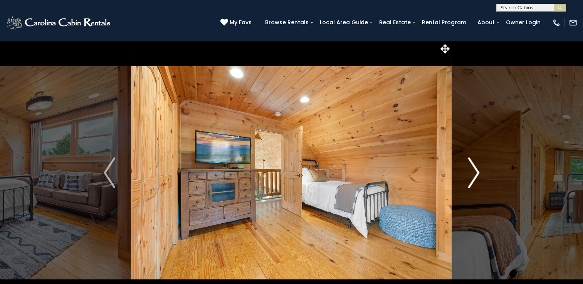
click at [468, 160] on img "Next" at bounding box center [474, 173] width 12 height 31
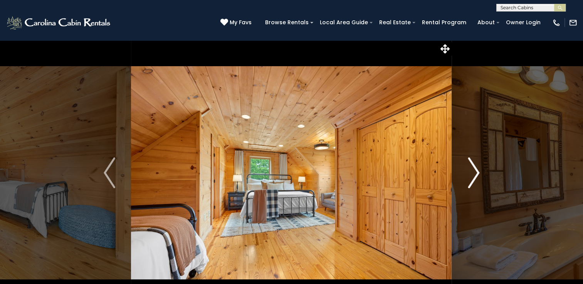
click at [468, 160] on img "Next" at bounding box center [474, 173] width 12 height 31
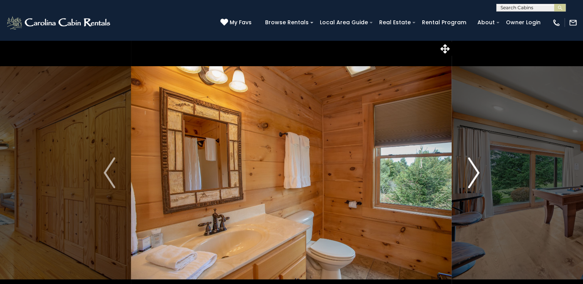
click at [468, 160] on img "Next" at bounding box center [474, 173] width 12 height 31
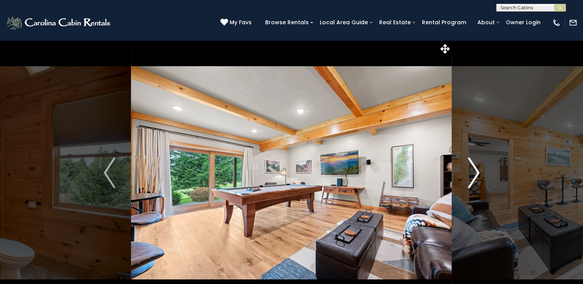
click at [468, 160] on img "Next" at bounding box center [474, 173] width 12 height 31
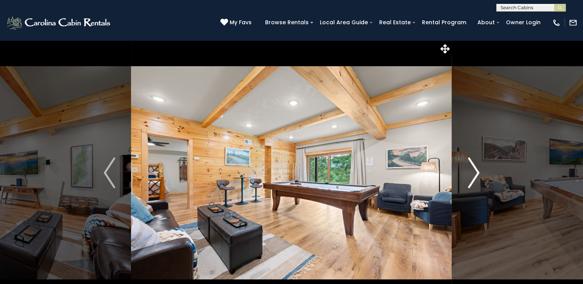
click at [468, 160] on img "Next" at bounding box center [474, 173] width 12 height 31
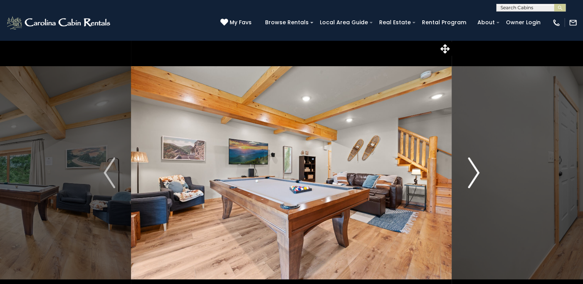
click at [468, 160] on img "Next" at bounding box center [474, 173] width 12 height 31
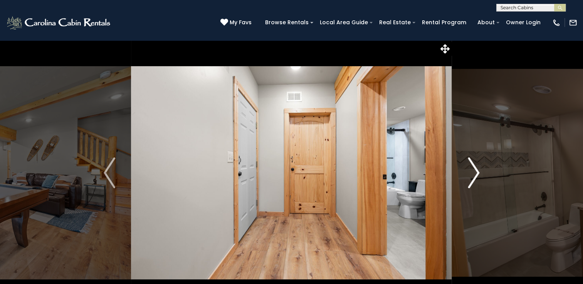
click at [470, 164] on img "Next" at bounding box center [474, 173] width 12 height 31
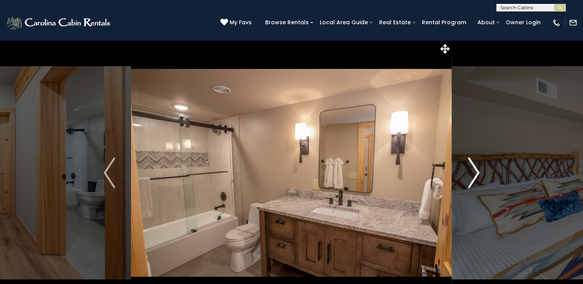
click at [470, 164] on img "Next" at bounding box center [474, 173] width 12 height 31
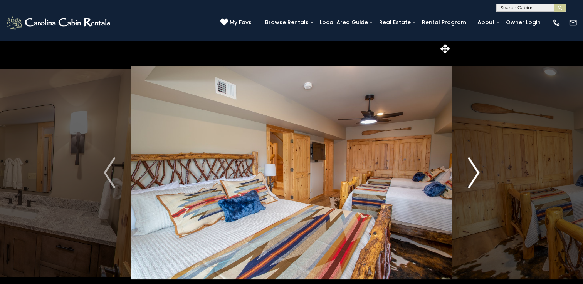
click at [470, 164] on img "Next" at bounding box center [474, 173] width 12 height 31
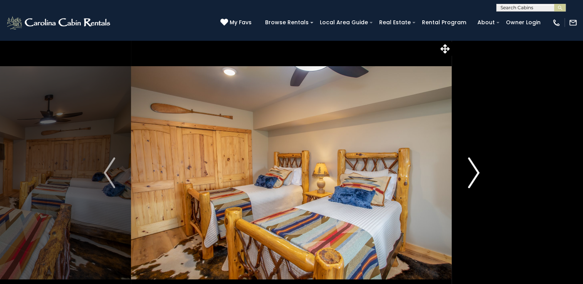
click at [470, 164] on img "Next" at bounding box center [474, 173] width 12 height 31
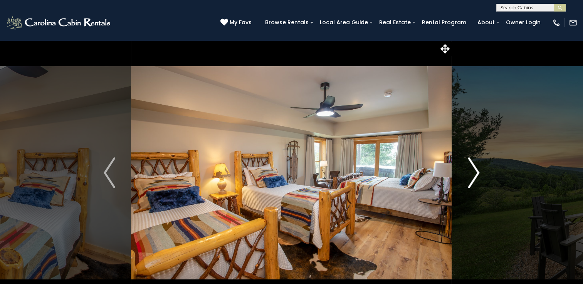
click at [470, 164] on img "Next" at bounding box center [474, 173] width 12 height 31
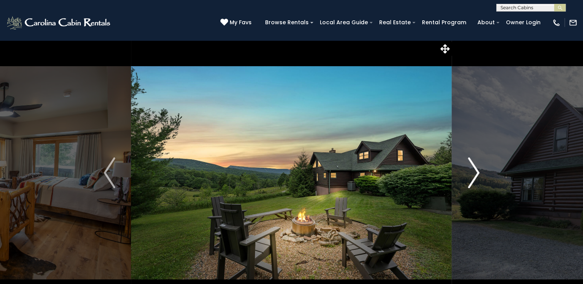
click at [470, 164] on img "Next" at bounding box center [474, 173] width 12 height 31
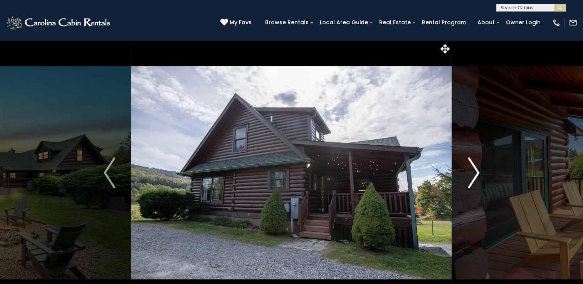
click at [470, 164] on img "Next" at bounding box center [474, 173] width 12 height 31
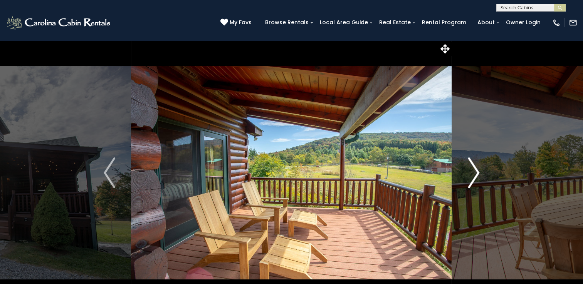
click at [470, 164] on img "Next" at bounding box center [474, 173] width 12 height 31
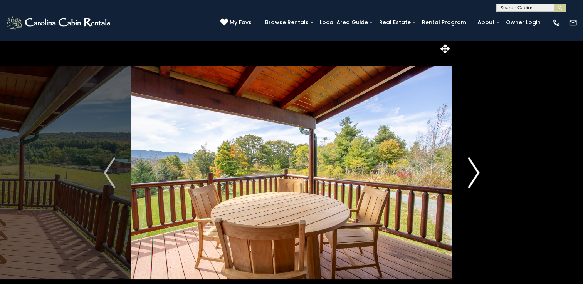
click at [470, 164] on img "Next" at bounding box center [474, 173] width 12 height 31
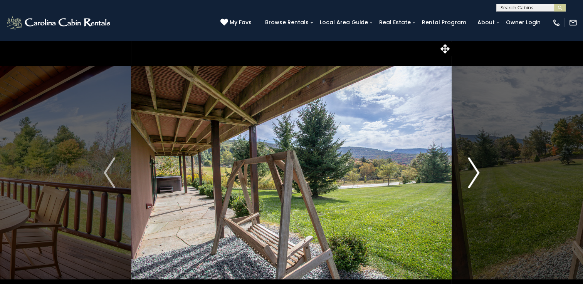
click at [470, 164] on img "Next" at bounding box center [474, 173] width 12 height 31
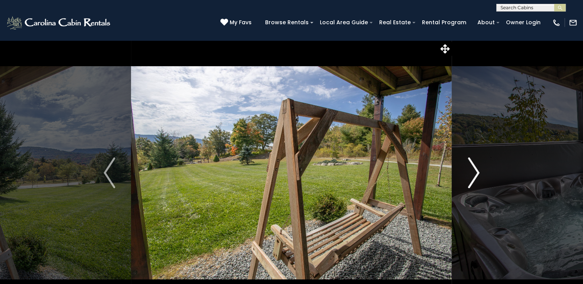
click at [470, 164] on img "Next" at bounding box center [474, 173] width 12 height 31
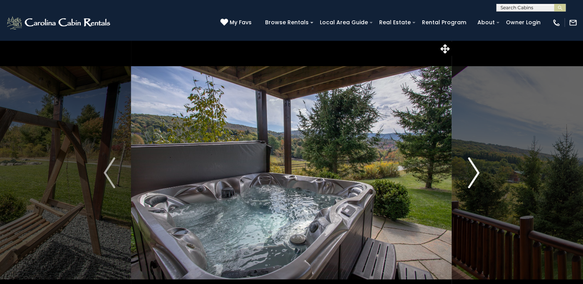
click at [470, 163] on img "Next" at bounding box center [474, 173] width 12 height 31
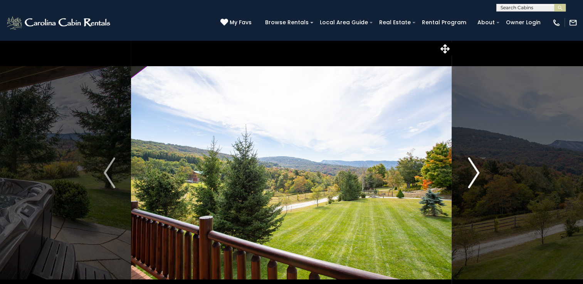
click at [469, 163] on img "Next" at bounding box center [474, 173] width 12 height 31
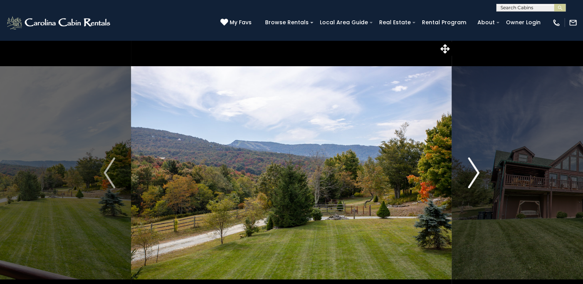
click at [469, 163] on img "Next" at bounding box center [474, 173] width 12 height 31
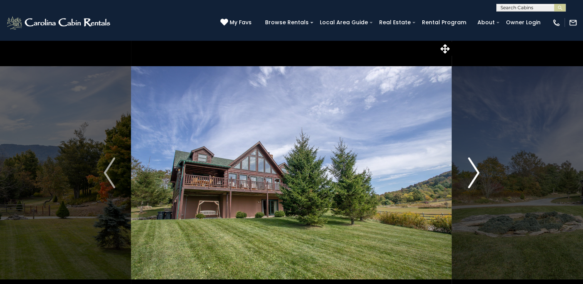
click at [469, 163] on img "Next" at bounding box center [474, 173] width 12 height 31
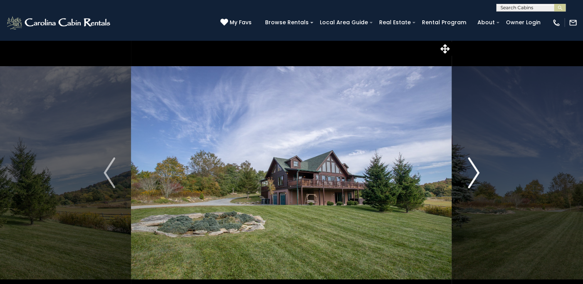
click at [469, 163] on img "Next" at bounding box center [474, 173] width 12 height 31
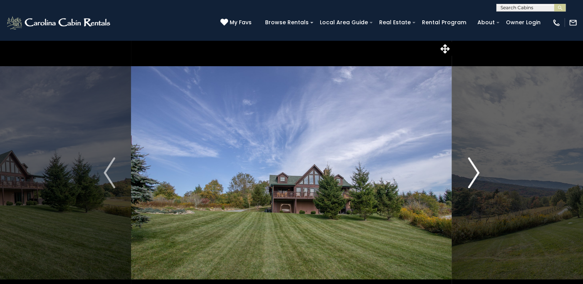
click at [469, 163] on img "Next" at bounding box center [474, 173] width 12 height 31
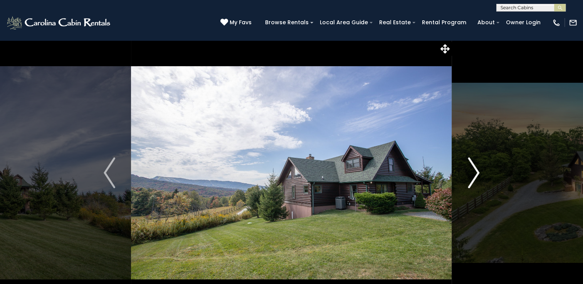
click at [469, 163] on img "Next" at bounding box center [474, 173] width 12 height 31
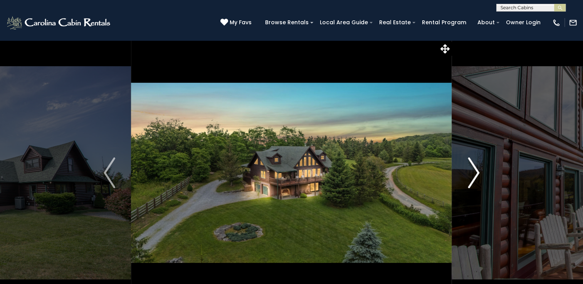
click at [469, 163] on img "Next" at bounding box center [474, 173] width 12 height 31
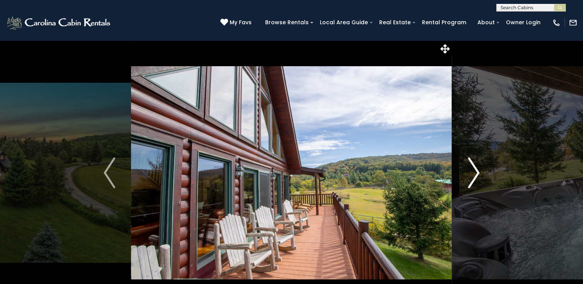
click at [469, 163] on img "Next" at bounding box center [474, 173] width 12 height 31
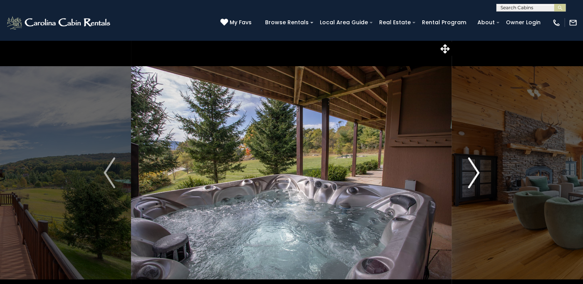
click at [469, 163] on img "Next" at bounding box center [474, 173] width 12 height 31
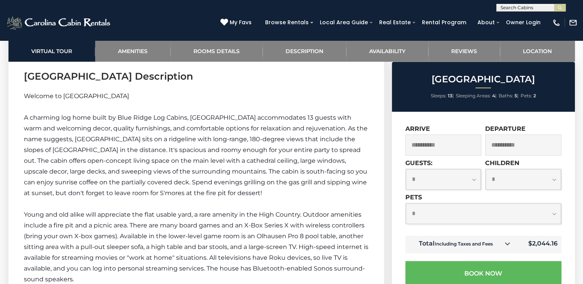
scroll to position [1156, 0]
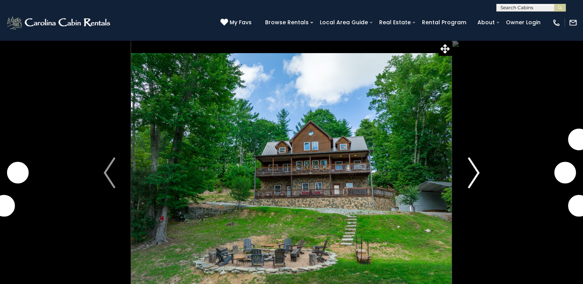
click at [472, 177] on img "Next" at bounding box center [474, 173] width 12 height 31
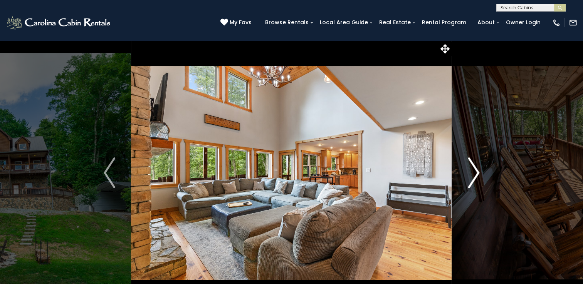
click at [472, 177] on img "Next" at bounding box center [474, 173] width 12 height 31
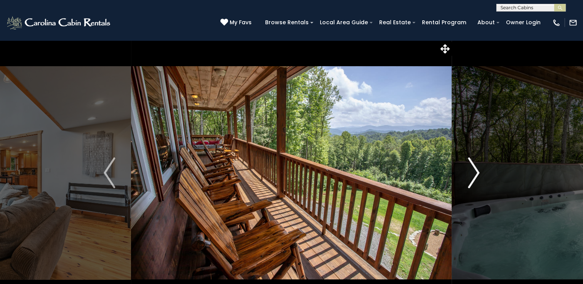
click at [472, 177] on img "Next" at bounding box center [474, 173] width 12 height 31
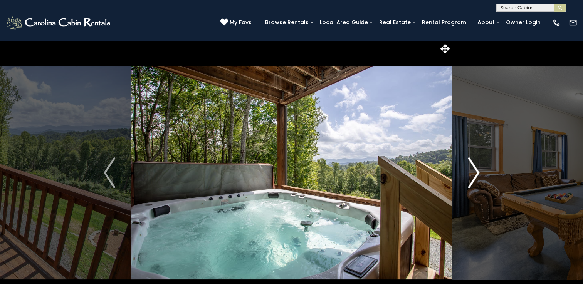
click at [472, 177] on img "Next" at bounding box center [474, 173] width 12 height 31
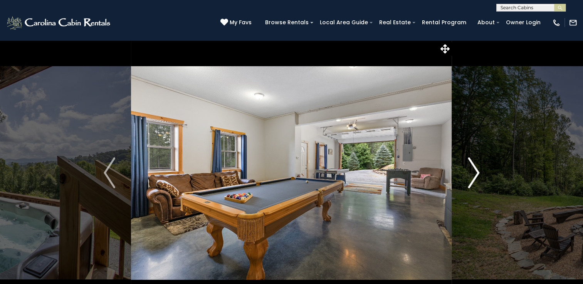
click at [472, 177] on img "Next" at bounding box center [474, 173] width 12 height 31
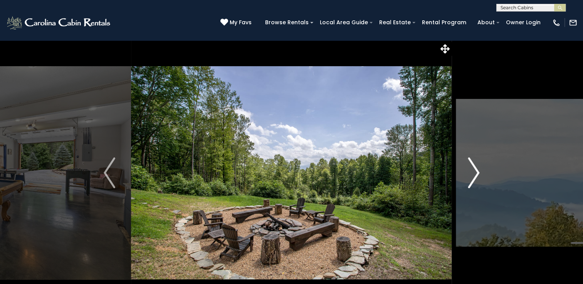
click at [472, 177] on img "Next" at bounding box center [474, 173] width 12 height 31
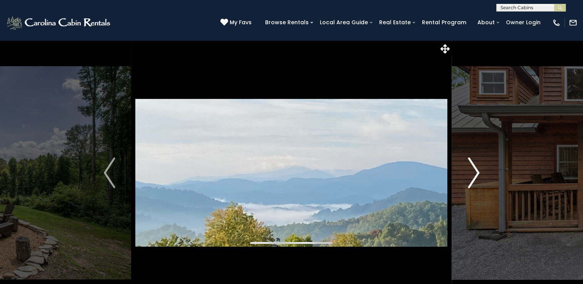
click at [472, 177] on img "Next" at bounding box center [474, 173] width 12 height 31
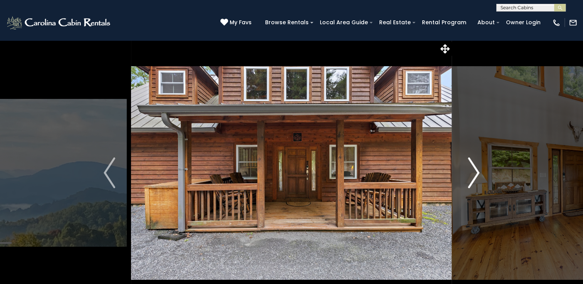
click at [472, 177] on img "Next" at bounding box center [474, 173] width 12 height 31
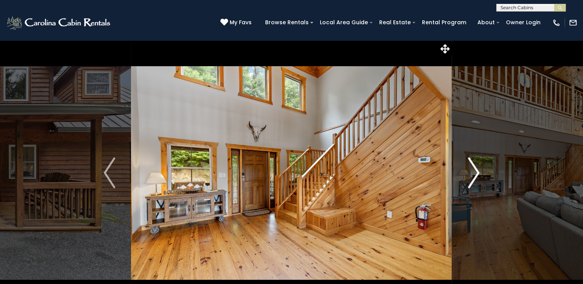
click at [473, 175] on img "Next" at bounding box center [474, 173] width 12 height 31
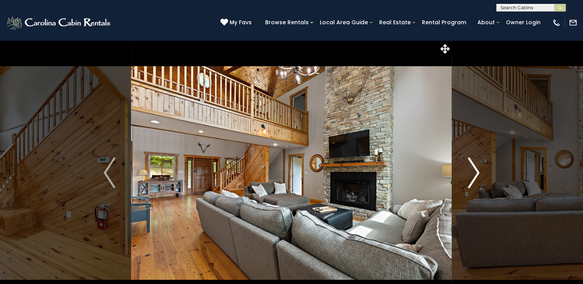
click at [473, 175] on img "Next" at bounding box center [474, 173] width 12 height 31
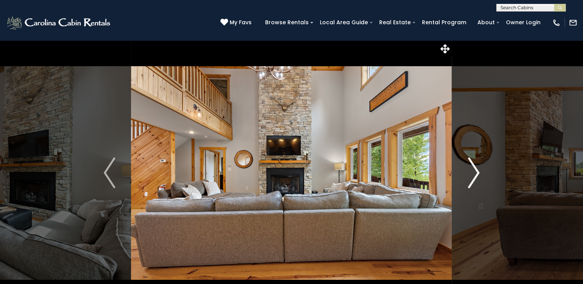
click at [473, 175] on img "Next" at bounding box center [474, 173] width 12 height 31
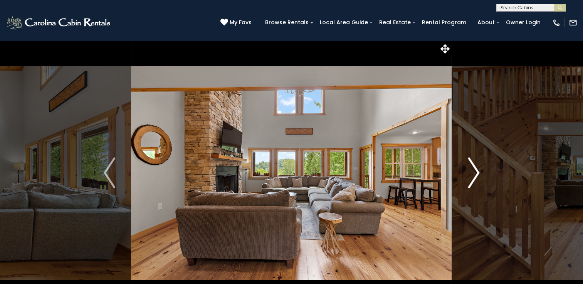
click at [473, 175] on img "Next" at bounding box center [474, 173] width 12 height 31
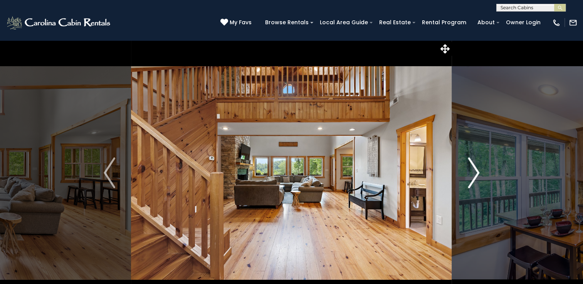
click at [473, 175] on img "Next" at bounding box center [474, 173] width 12 height 31
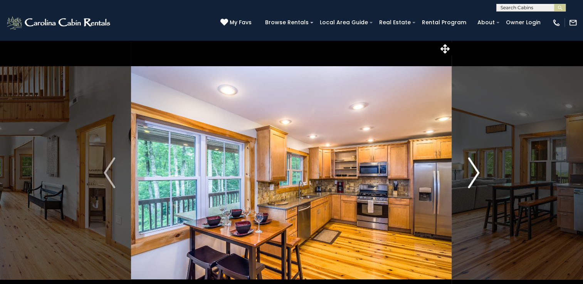
click at [473, 175] on img "Next" at bounding box center [474, 173] width 12 height 31
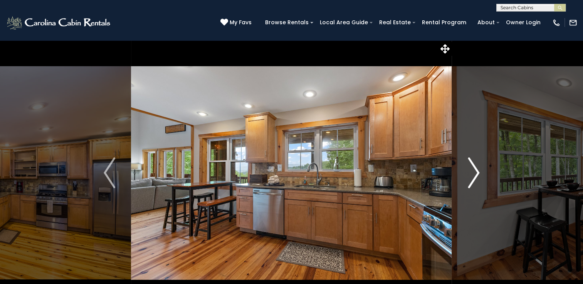
click at [473, 174] on img "Next" at bounding box center [474, 173] width 12 height 31
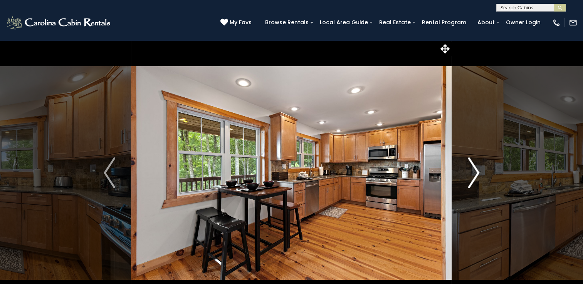
click at [473, 174] on img "Next" at bounding box center [474, 173] width 12 height 31
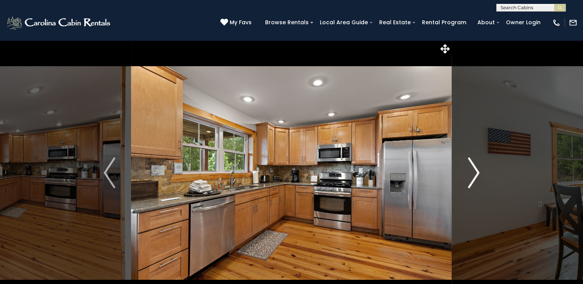
click at [473, 174] on img "Next" at bounding box center [474, 173] width 12 height 31
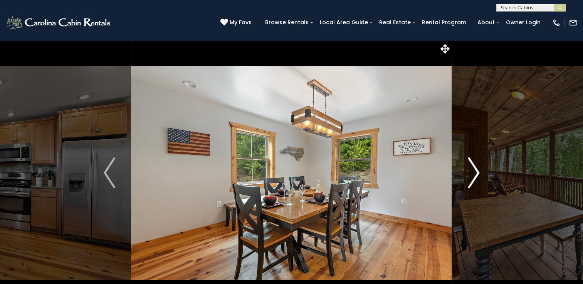
click at [473, 174] on img "Next" at bounding box center [474, 173] width 12 height 31
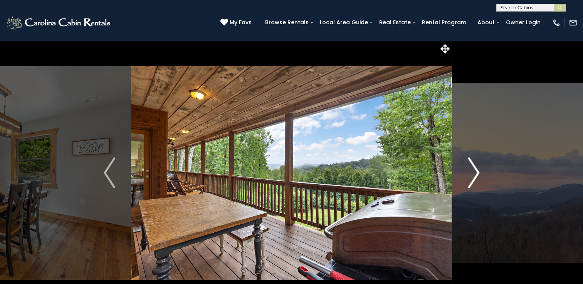
click at [473, 173] on img "Next" at bounding box center [474, 173] width 12 height 31
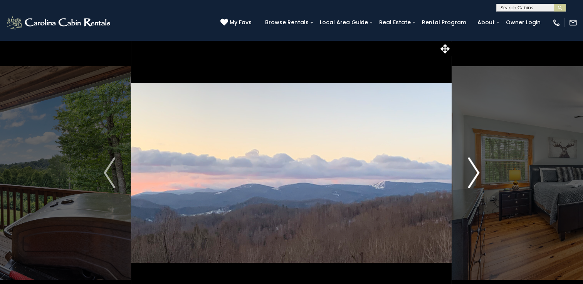
click at [473, 173] on img "Next" at bounding box center [474, 173] width 12 height 31
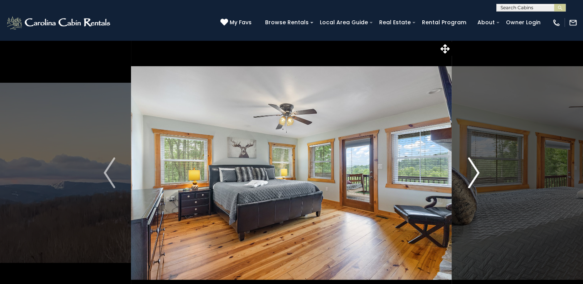
click at [473, 173] on img "Next" at bounding box center [474, 173] width 12 height 31
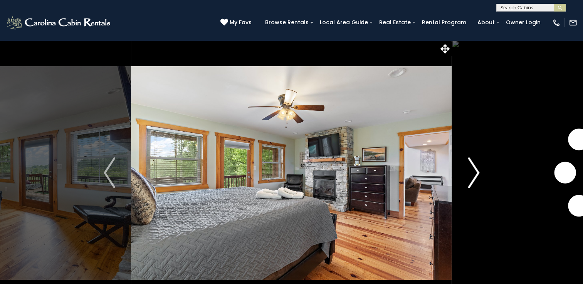
click at [473, 173] on img "Next" at bounding box center [474, 173] width 12 height 31
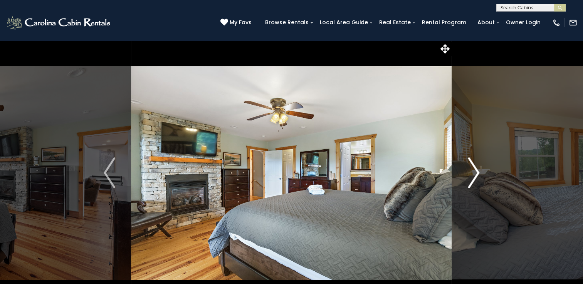
click at [473, 173] on img "Next" at bounding box center [474, 173] width 12 height 31
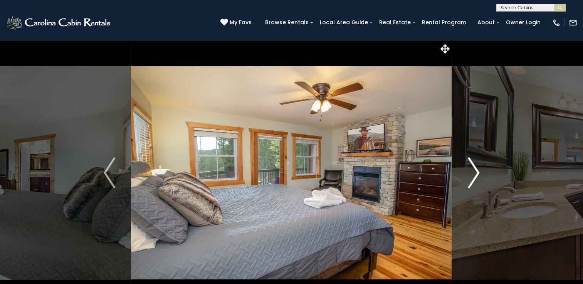
click at [473, 173] on img "Next" at bounding box center [474, 173] width 12 height 31
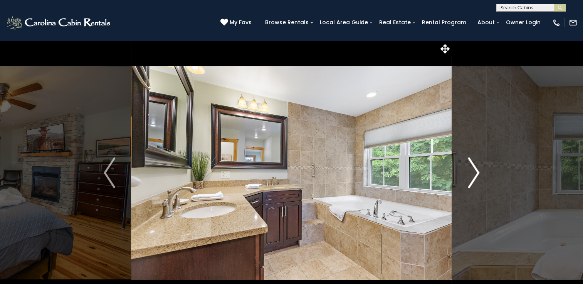
click at [473, 173] on img "Next" at bounding box center [474, 173] width 12 height 31
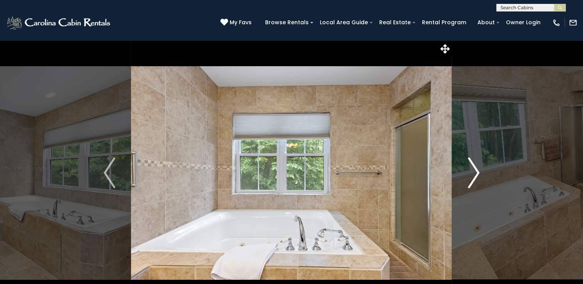
click at [473, 173] on img "Next" at bounding box center [474, 173] width 12 height 31
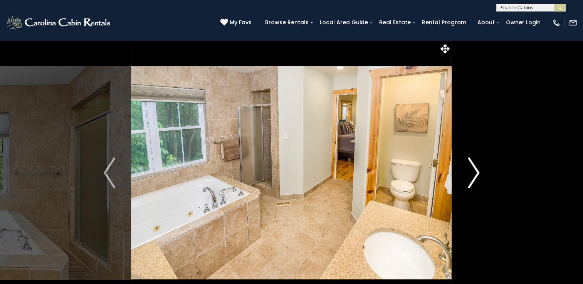
click at [473, 173] on img "Next" at bounding box center [474, 173] width 12 height 31
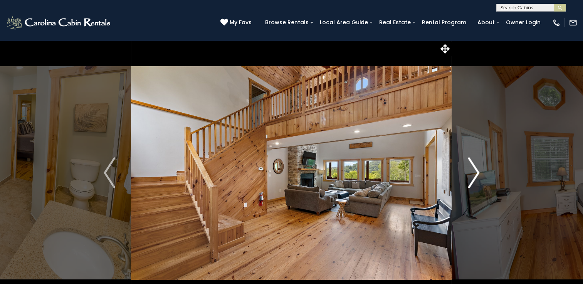
click at [473, 173] on img "Next" at bounding box center [474, 173] width 12 height 31
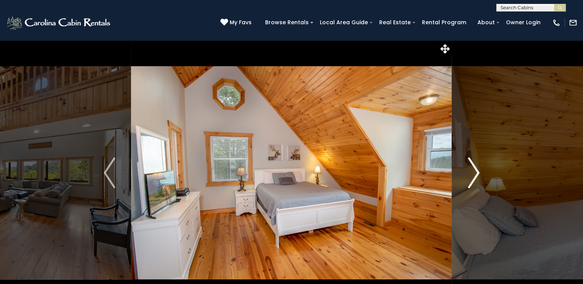
click at [473, 173] on img "Next" at bounding box center [474, 173] width 12 height 31
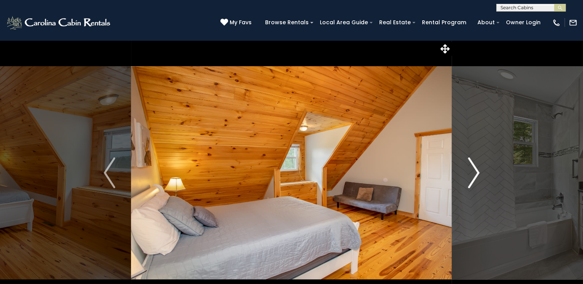
click at [473, 173] on img "Next" at bounding box center [474, 173] width 12 height 31
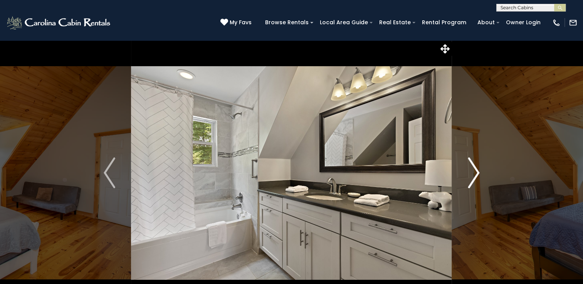
click at [473, 173] on img "Next" at bounding box center [474, 173] width 12 height 31
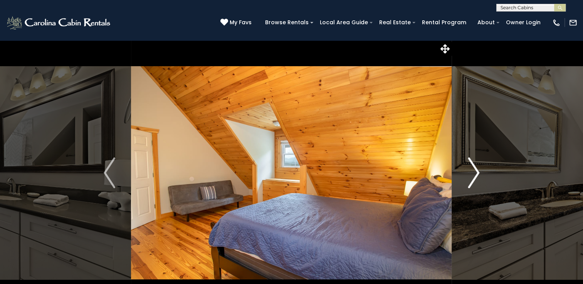
click at [473, 173] on img "Next" at bounding box center [474, 173] width 12 height 31
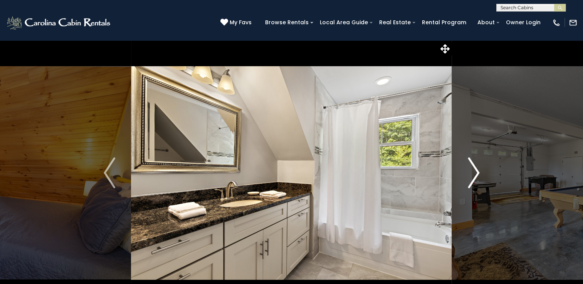
click at [473, 173] on img "Next" at bounding box center [474, 173] width 12 height 31
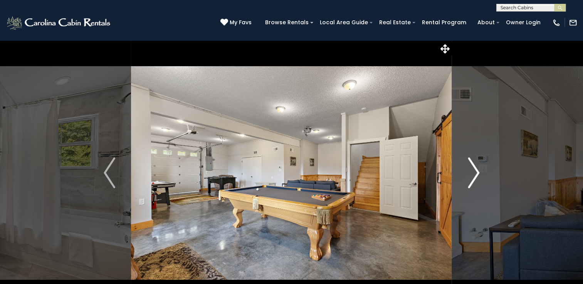
click at [473, 173] on img "Next" at bounding box center [474, 173] width 12 height 31
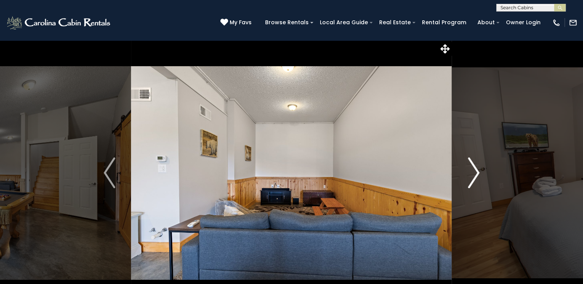
click at [473, 173] on img "Next" at bounding box center [474, 173] width 12 height 31
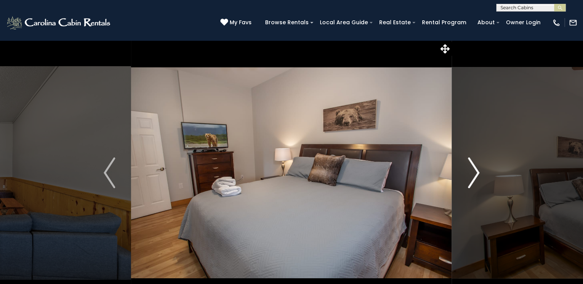
click at [473, 173] on img "Next" at bounding box center [474, 173] width 12 height 31
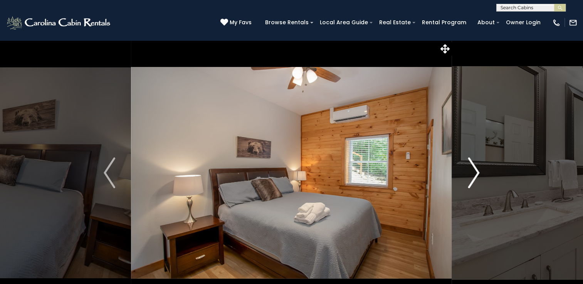
click at [473, 173] on img "Next" at bounding box center [474, 173] width 12 height 31
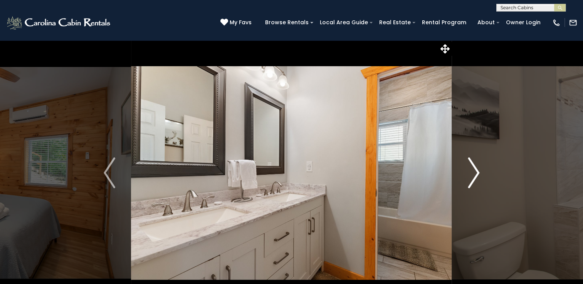
click at [473, 173] on img "Next" at bounding box center [474, 173] width 12 height 31
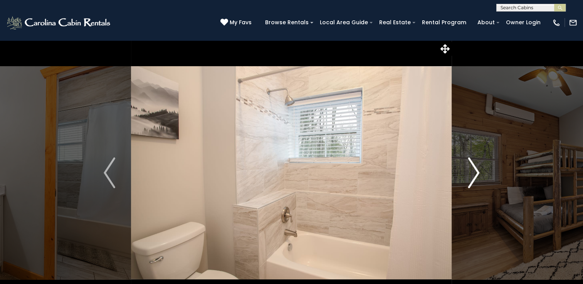
click at [473, 173] on img "Next" at bounding box center [474, 173] width 12 height 31
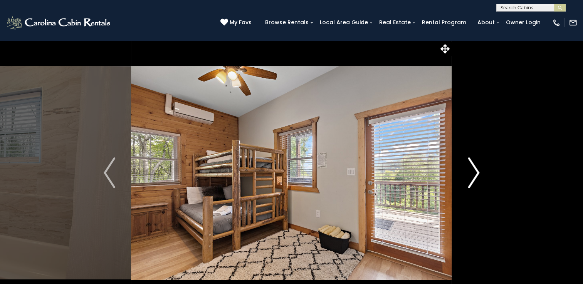
click at [473, 173] on img "Next" at bounding box center [474, 173] width 12 height 31
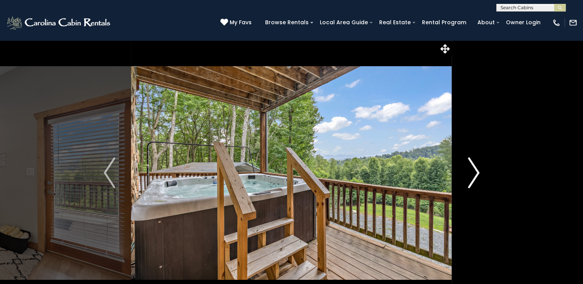
click at [473, 173] on img "Next" at bounding box center [474, 173] width 12 height 31
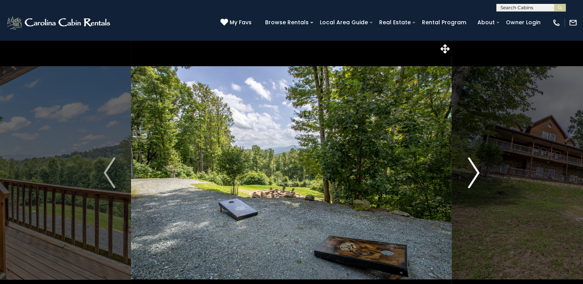
click at [473, 173] on img "Next" at bounding box center [474, 173] width 12 height 31
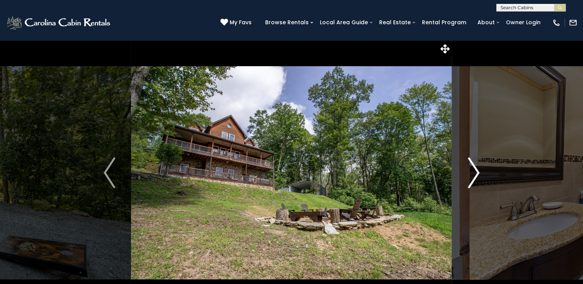
click at [473, 173] on img "Next" at bounding box center [474, 173] width 12 height 31
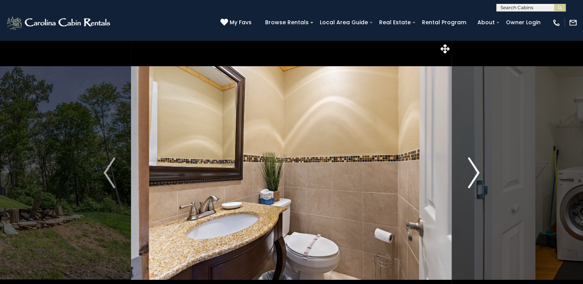
click at [473, 173] on img "Next" at bounding box center [474, 173] width 12 height 31
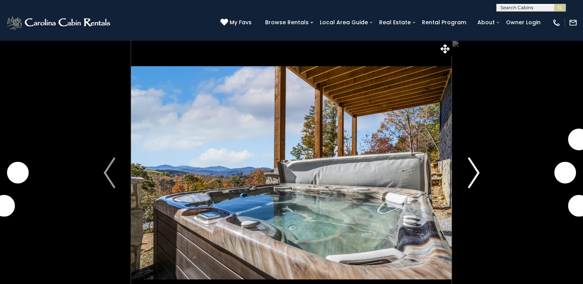
click at [478, 174] on img "Next" at bounding box center [474, 173] width 12 height 31
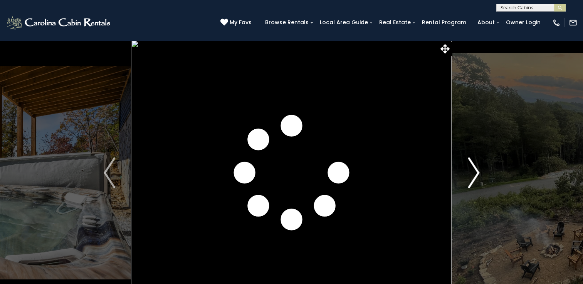
click at [478, 174] on img "Next" at bounding box center [474, 173] width 12 height 31
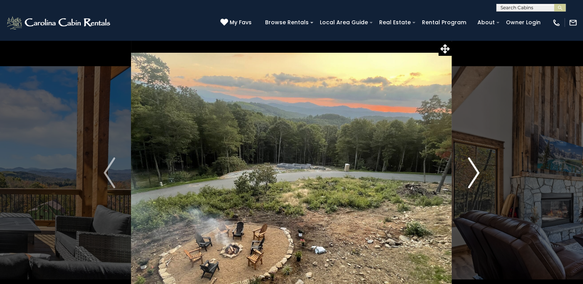
click at [478, 174] on img "Next" at bounding box center [474, 173] width 12 height 31
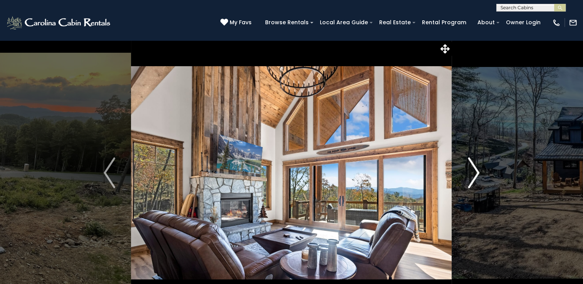
click at [478, 174] on img "Next" at bounding box center [474, 173] width 12 height 31
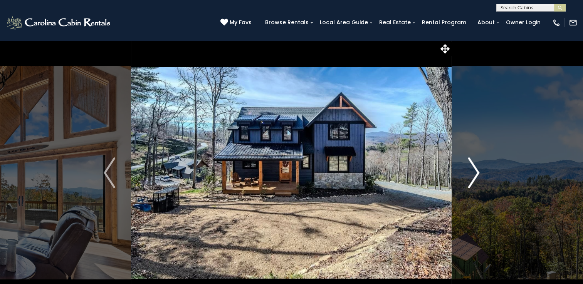
click at [478, 174] on img "Next" at bounding box center [474, 173] width 12 height 31
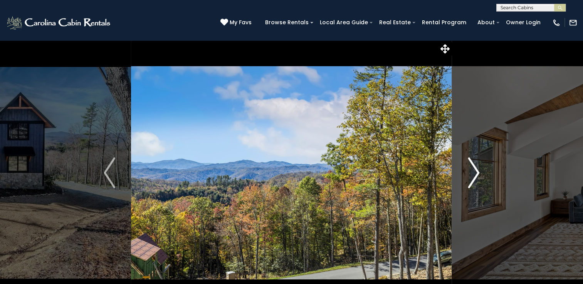
click at [478, 174] on img "Next" at bounding box center [474, 173] width 12 height 31
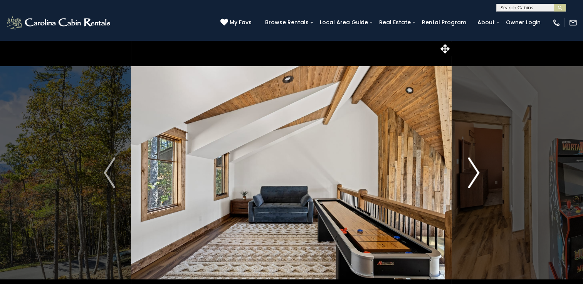
click at [478, 174] on img "Next" at bounding box center [474, 173] width 12 height 31
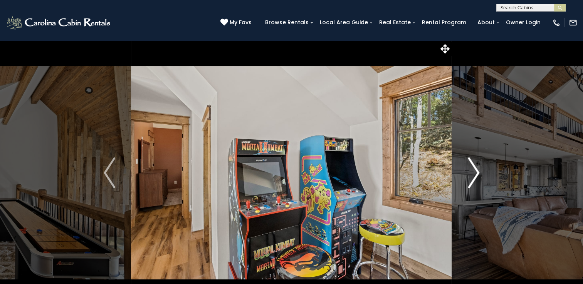
click at [478, 174] on img "Next" at bounding box center [474, 173] width 12 height 31
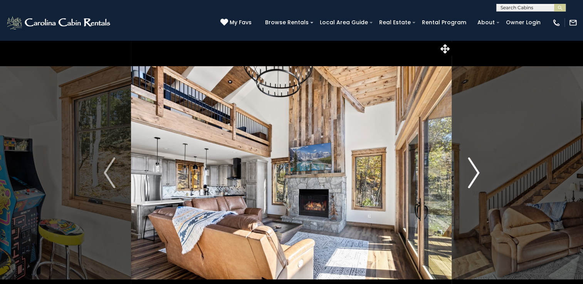
click at [478, 174] on img "Next" at bounding box center [474, 173] width 12 height 31
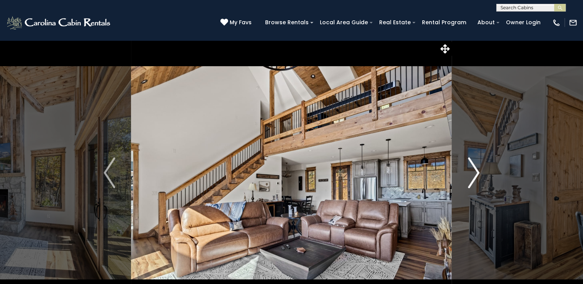
click at [478, 174] on img "Next" at bounding box center [474, 173] width 12 height 31
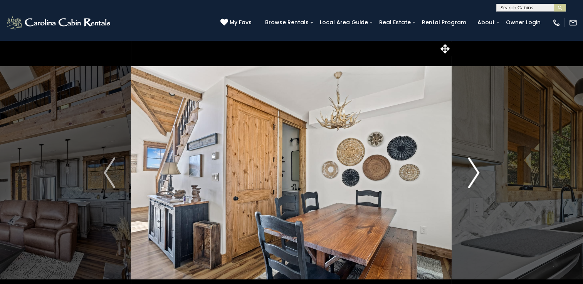
click at [478, 174] on img "Next" at bounding box center [474, 173] width 12 height 31
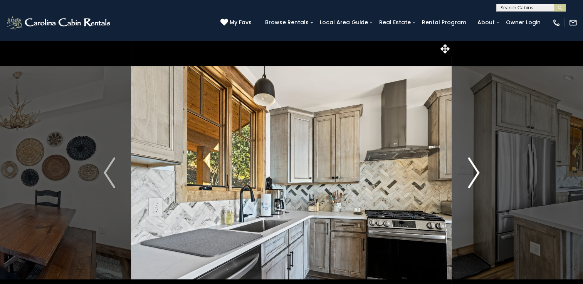
click at [478, 174] on img "Next" at bounding box center [474, 173] width 12 height 31
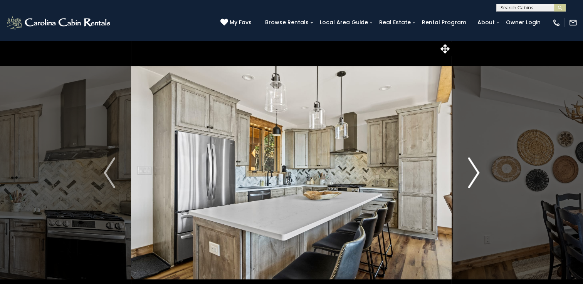
click at [478, 174] on img "Next" at bounding box center [474, 173] width 12 height 31
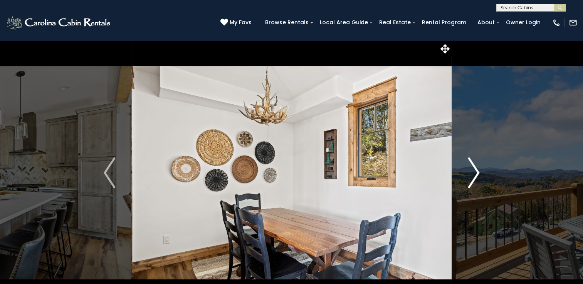
click at [478, 174] on img "Next" at bounding box center [474, 173] width 12 height 31
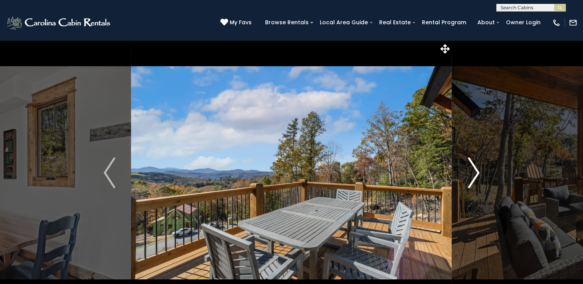
click at [478, 174] on img "Next" at bounding box center [474, 173] width 12 height 31
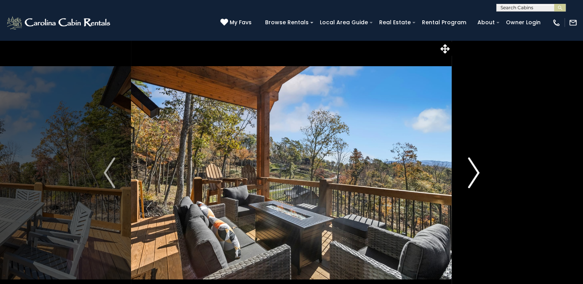
click at [478, 174] on img "Next" at bounding box center [474, 173] width 12 height 31
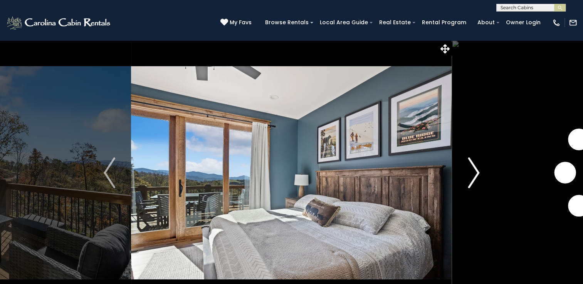
click at [477, 173] on img "Next" at bounding box center [474, 173] width 12 height 31
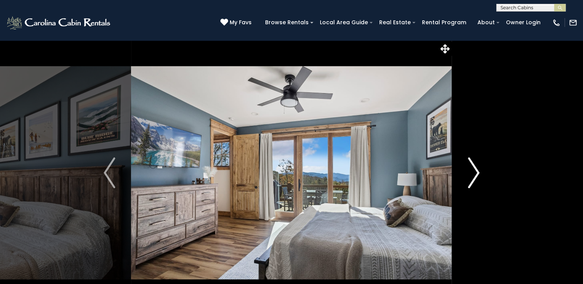
click at [477, 172] on img "Next" at bounding box center [474, 173] width 12 height 31
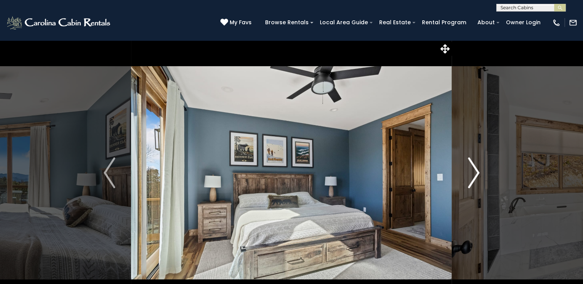
click at [476, 172] on img "Next" at bounding box center [474, 173] width 12 height 31
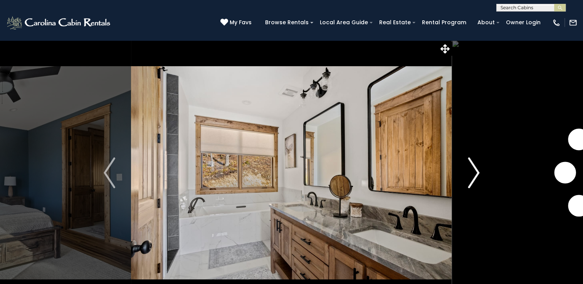
click at [476, 172] on img "Next" at bounding box center [474, 173] width 12 height 31
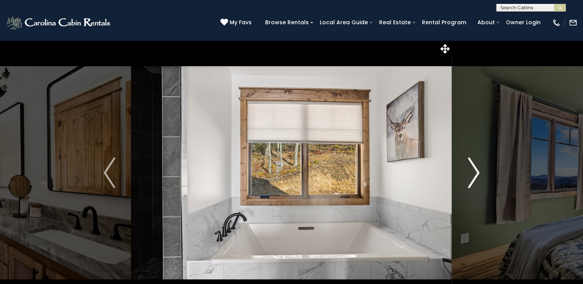
click at [476, 172] on img "Next" at bounding box center [474, 173] width 12 height 31
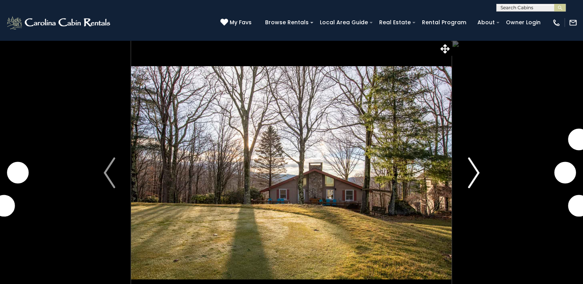
click at [478, 173] on img "Next" at bounding box center [474, 173] width 12 height 31
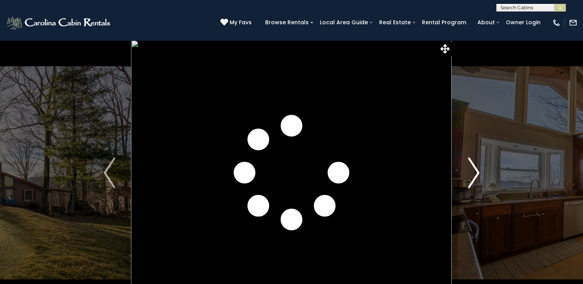
click at [476, 173] on img "Next" at bounding box center [474, 173] width 12 height 31
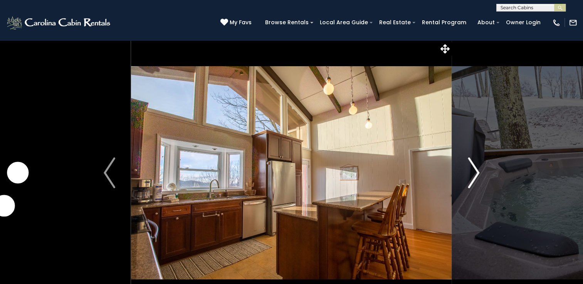
click at [476, 173] on img "Next" at bounding box center [474, 173] width 12 height 31
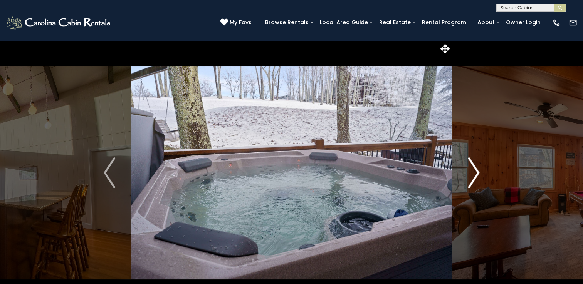
click at [476, 173] on img "Next" at bounding box center [474, 173] width 12 height 31
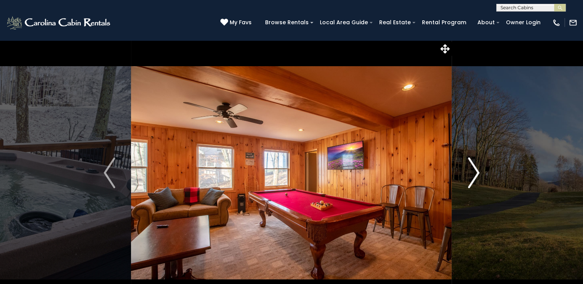
click at [476, 173] on img "Next" at bounding box center [474, 173] width 12 height 31
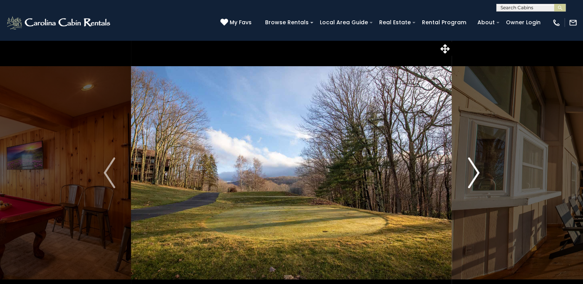
click at [476, 173] on img "Next" at bounding box center [474, 173] width 12 height 31
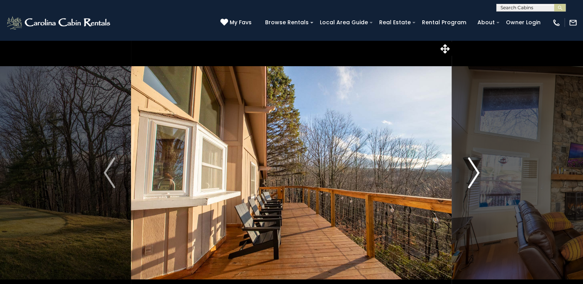
click at [476, 173] on img "Next" at bounding box center [474, 173] width 12 height 31
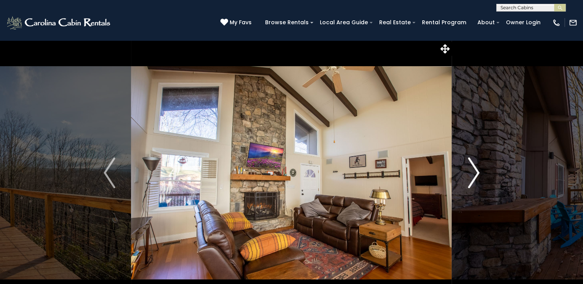
click at [476, 173] on img "Next" at bounding box center [474, 173] width 12 height 31
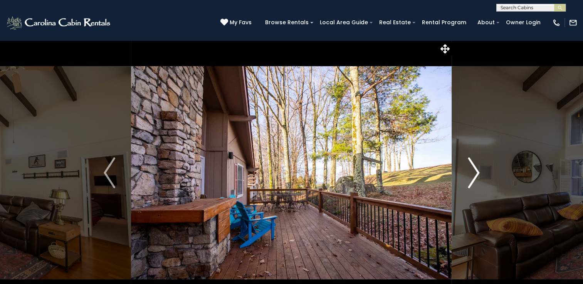
click at [476, 173] on img "Next" at bounding box center [474, 173] width 12 height 31
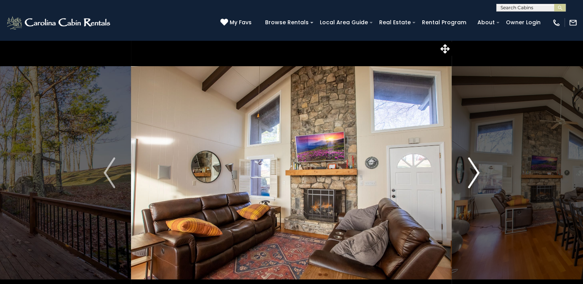
click at [476, 173] on img "Next" at bounding box center [474, 173] width 12 height 31
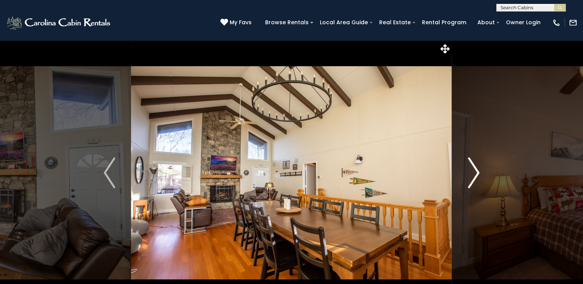
click at [476, 173] on img "Next" at bounding box center [474, 173] width 12 height 31
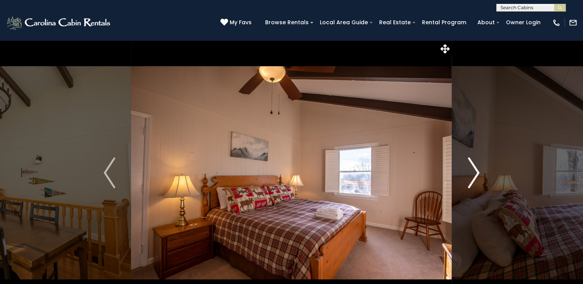
click at [476, 173] on img "Next" at bounding box center [474, 173] width 12 height 31
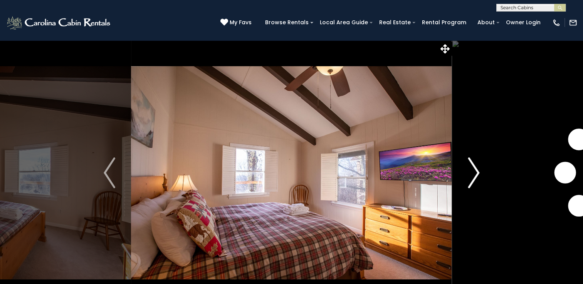
click at [475, 173] on img "Next" at bounding box center [474, 173] width 12 height 31
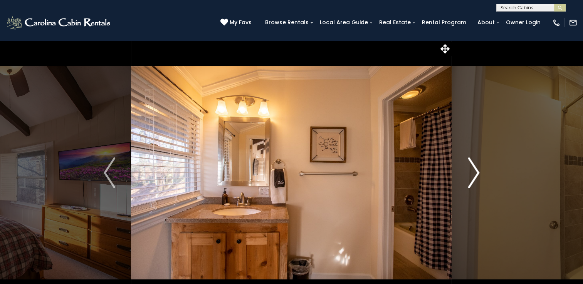
click at [475, 173] on img "Next" at bounding box center [474, 173] width 12 height 31
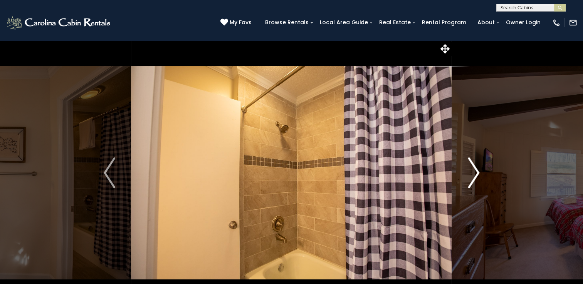
click at [475, 173] on img "Next" at bounding box center [474, 173] width 12 height 31
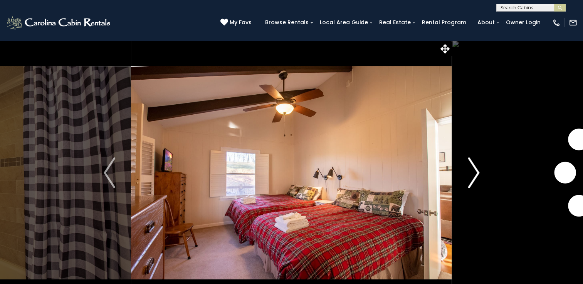
click at [475, 173] on img "Next" at bounding box center [474, 173] width 12 height 31
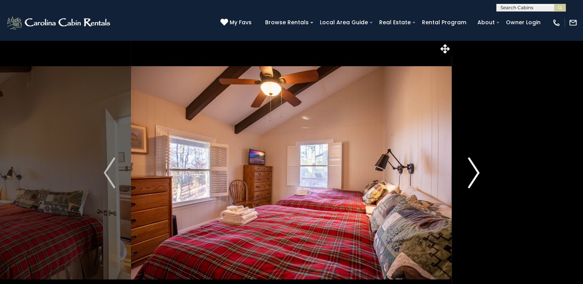
click at [475, 173] on img "Next" at bounding box center [474, 173] width 12 height 31
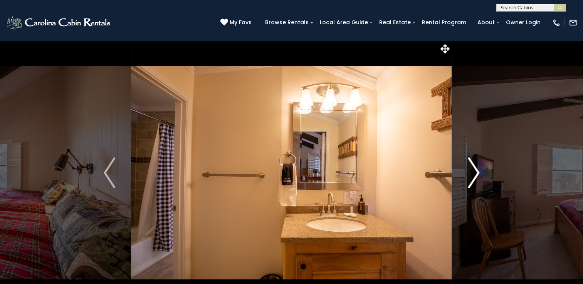
click at [475, 173] on img "Next" at bounding box center [474, 173] width 12 height 31
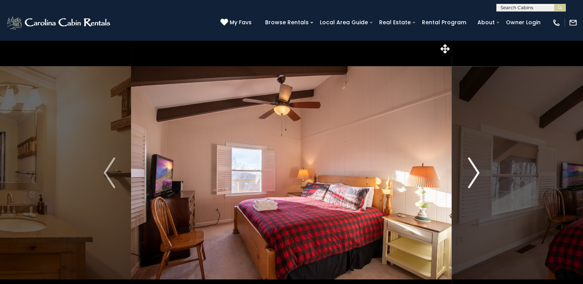
click at [475, 173] on img "Next" at bounding box center [474, 173] width 12 height 31
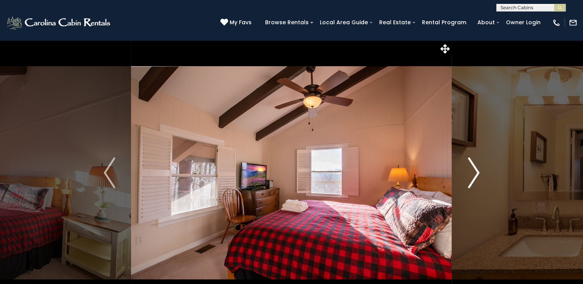
click at [475, 173] on img "Next" at bounding box center [474, 173] width 12 height 31
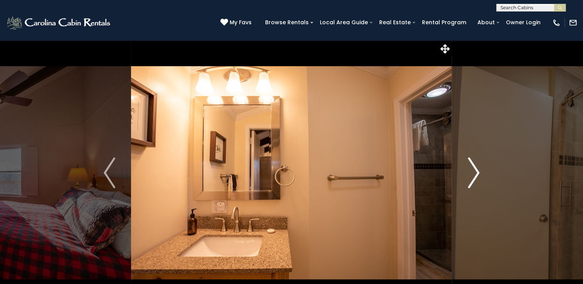
click at [475, 173] on img "Next" at bounding box center [474, 173] width 12 height 31
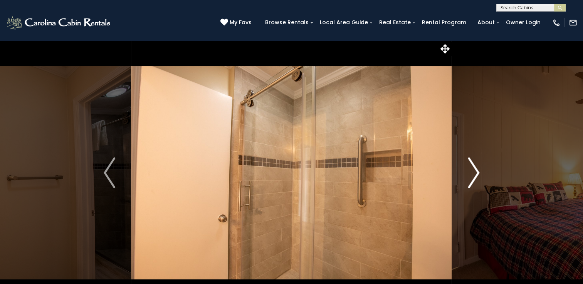
click at [474, 173] on img "Next" at bounding box center [474, 173] width 12 height 31
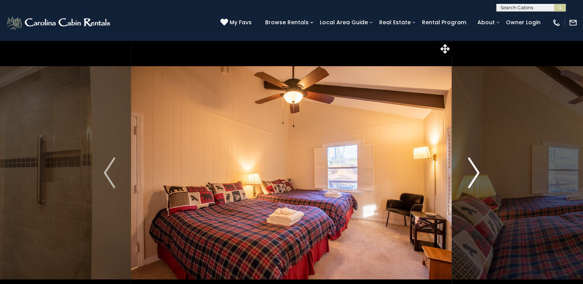
click at [473, 173] on img "Next" at bounding box center [474, 173] width 12 height 31
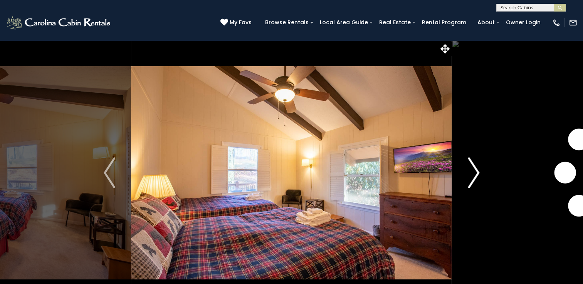
click at [473, 173] on img "Next" at bounding box center [474, 173] width 12 height 31
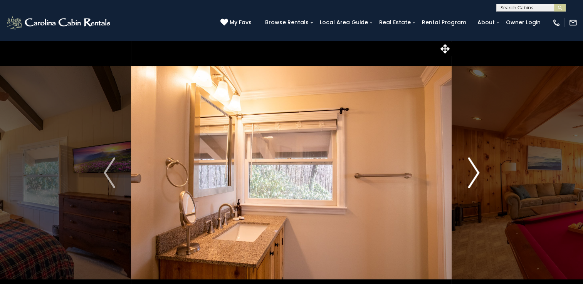
click at [472, 173] on img "Next" at bounding box center [474, 173] width 12 height 31
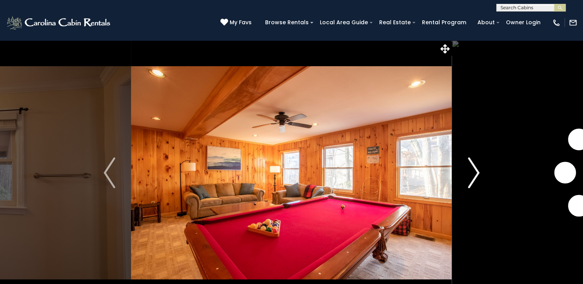
click at [472, 173] on img "Next" at bounding box center [474, 173] width 12 height 31
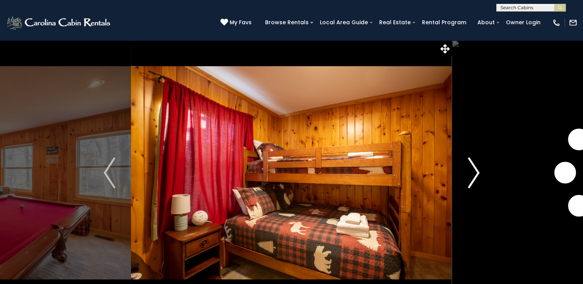
click at [471, 173] on img "Next" at bounding box center [474, 173] width 12 height 31
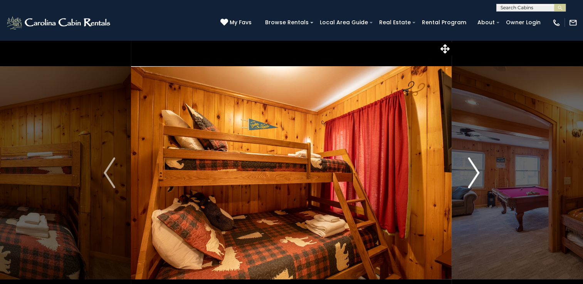
click at [471, 173] on img "Next" at bounding box center [474, 173] width 12 height 31
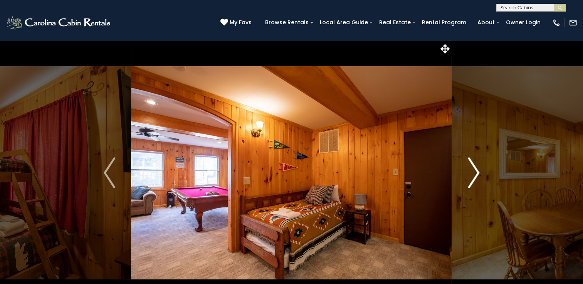
click at [471, 173] on img "Next" at bounding box center [474, 173] width 12 height 31
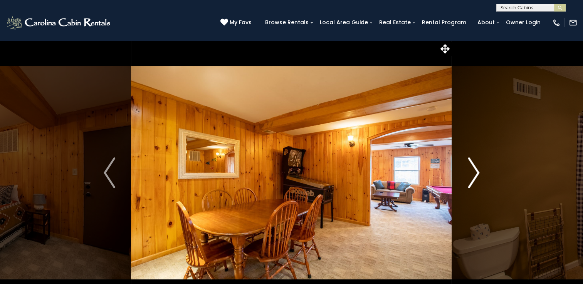
click at [471, 173] on img "Next" at bounding box center [474, 173] width 12 height 31
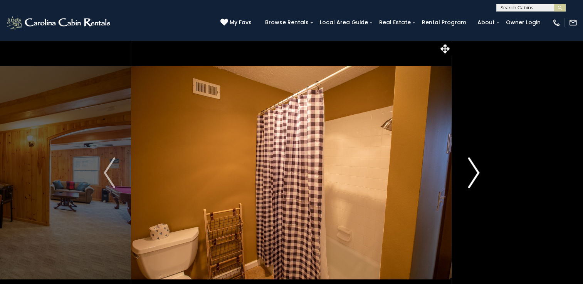
click at [471, 173] on img "Next" at bounding box center [474, 173] width 12 height 31
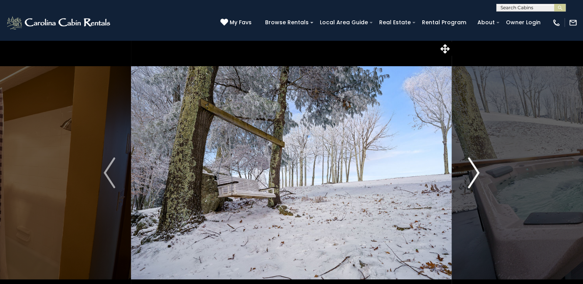
click at [471, 173] on img "Next" at bounding box center [474, 173] width 12 height 31
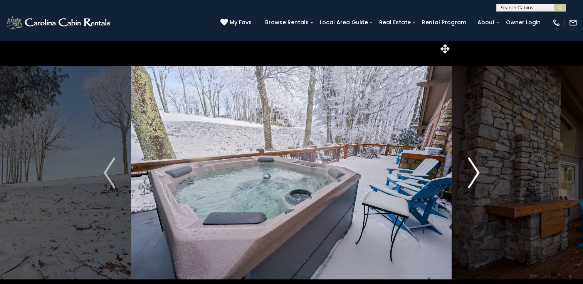
click at [470, 173] on img "Next" at bounding box center [474, 173] width 12 height 31
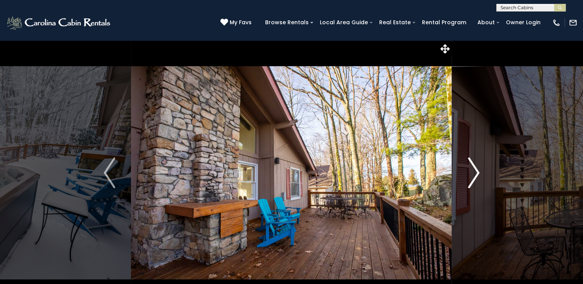
click at [470, 173] on img "Next" at bounding box center [474, 173] width 12 height 31
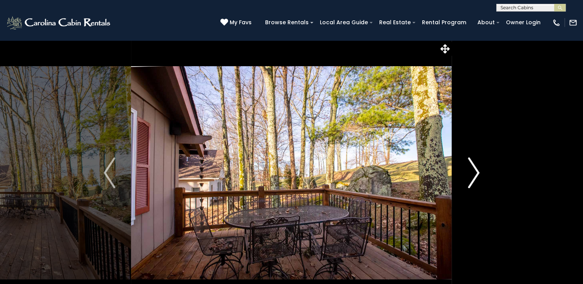
click at [470, 173] on img "Next" at bounding box center [474, 173] width 12 height 31
